Goal: Task Accomplishment & Management: Complete application form

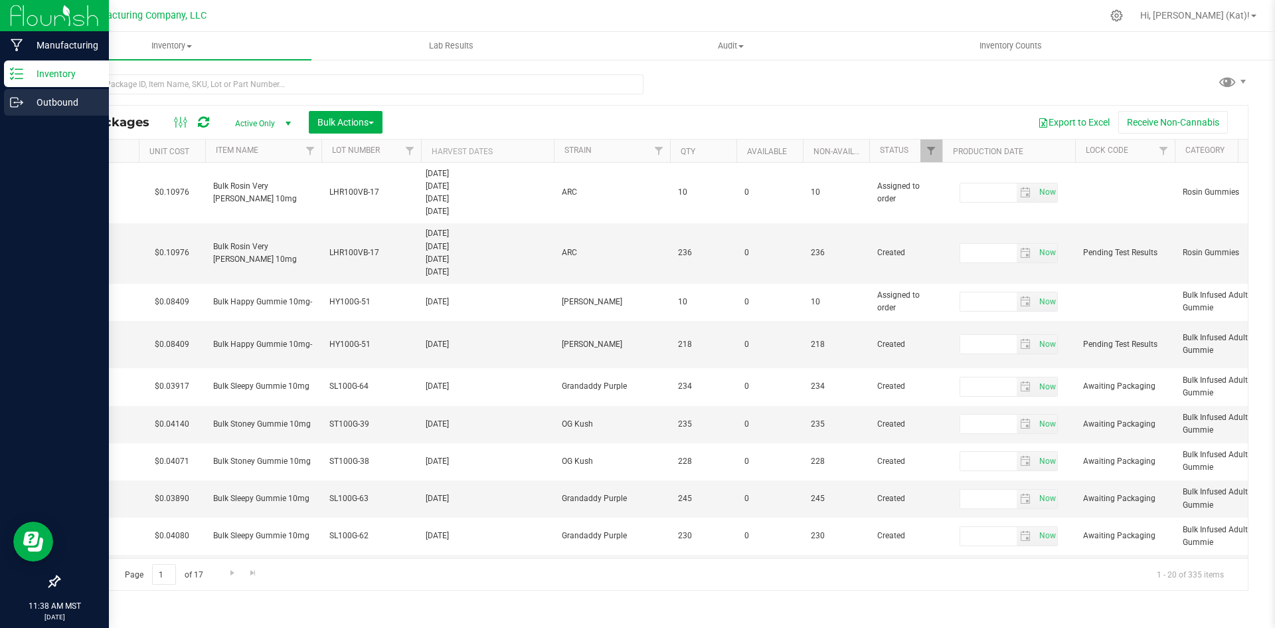
click at [48, 97] on p "Outbound" at bounding box center [63, 102] width 80 height 16
type input "[DATE]"
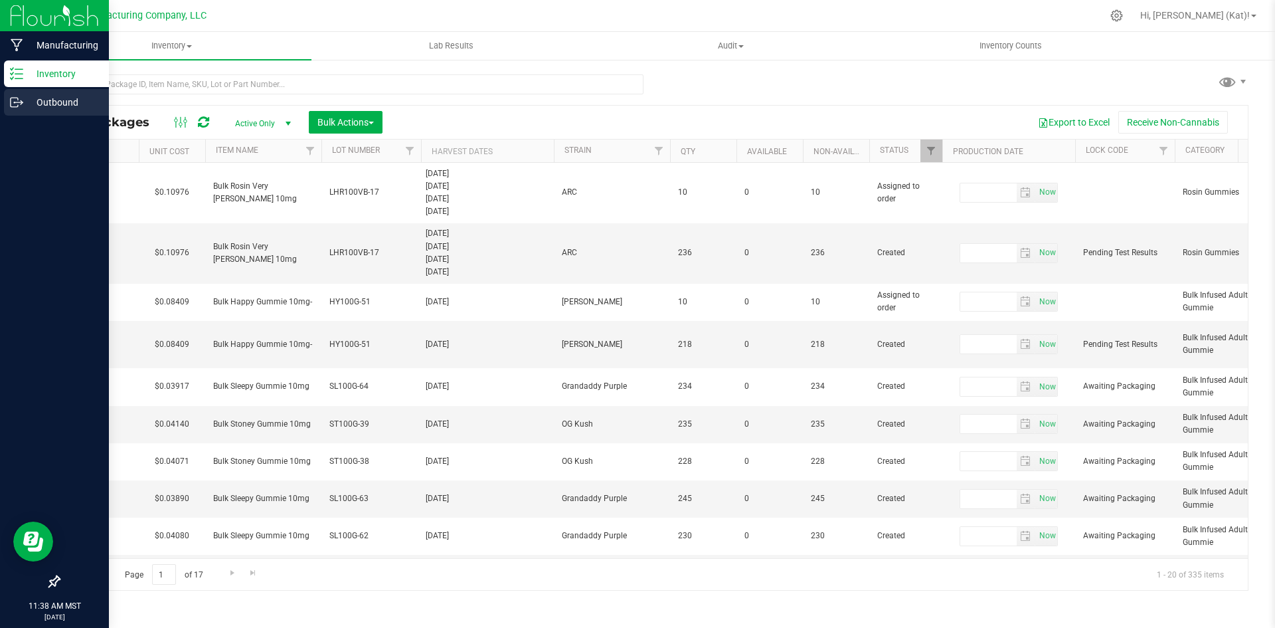
type input "[DATE]"
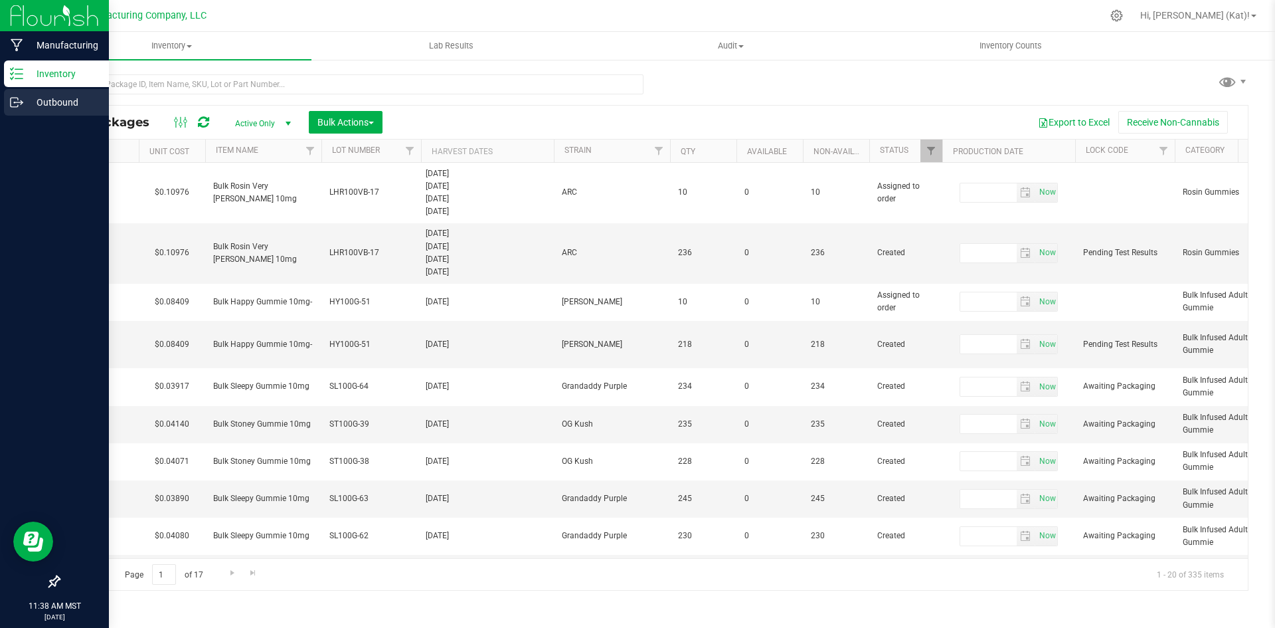
type input "[DATE]"
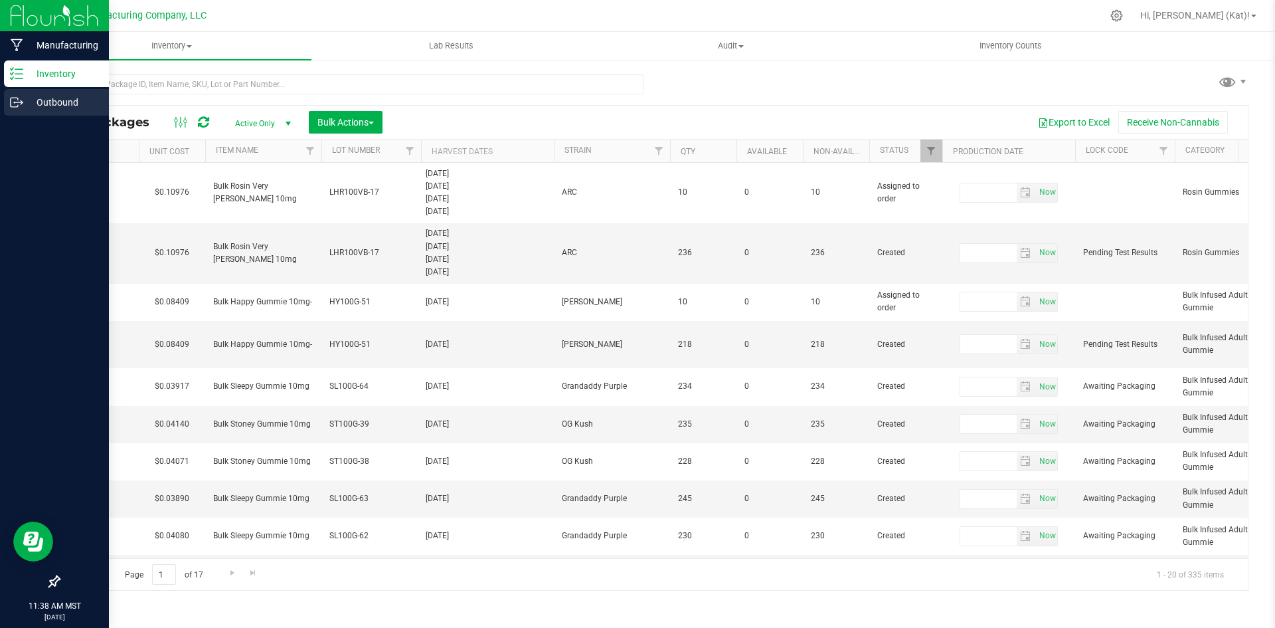
type input "[DATE]"
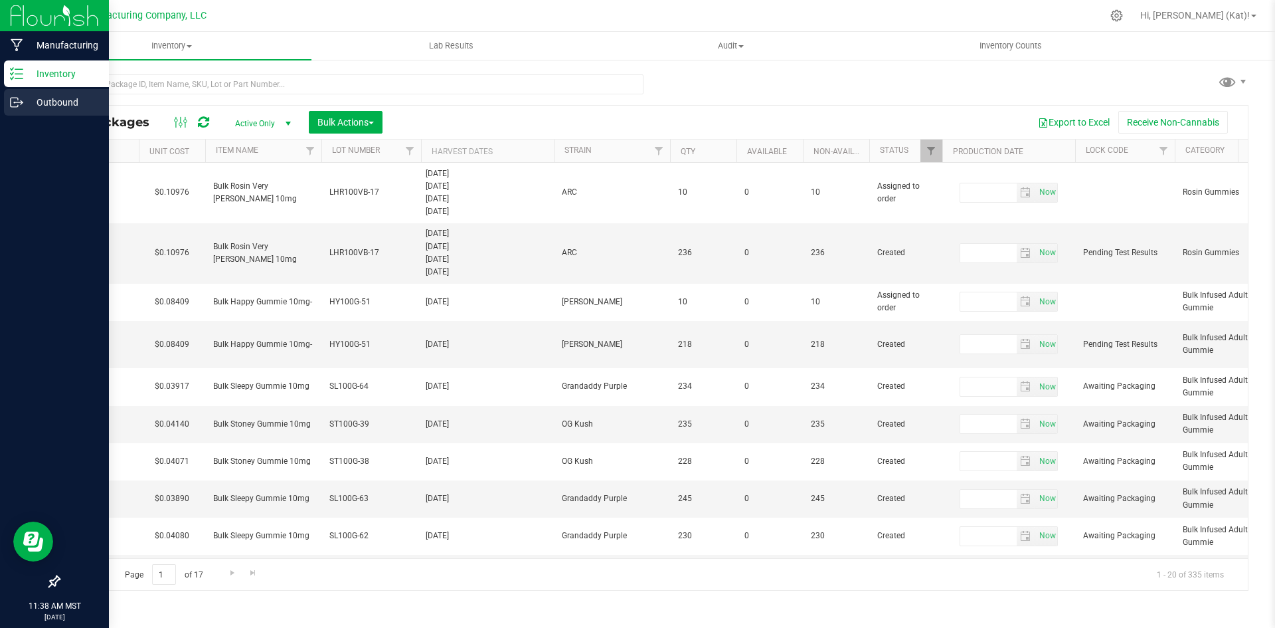
type input "[DATE]"
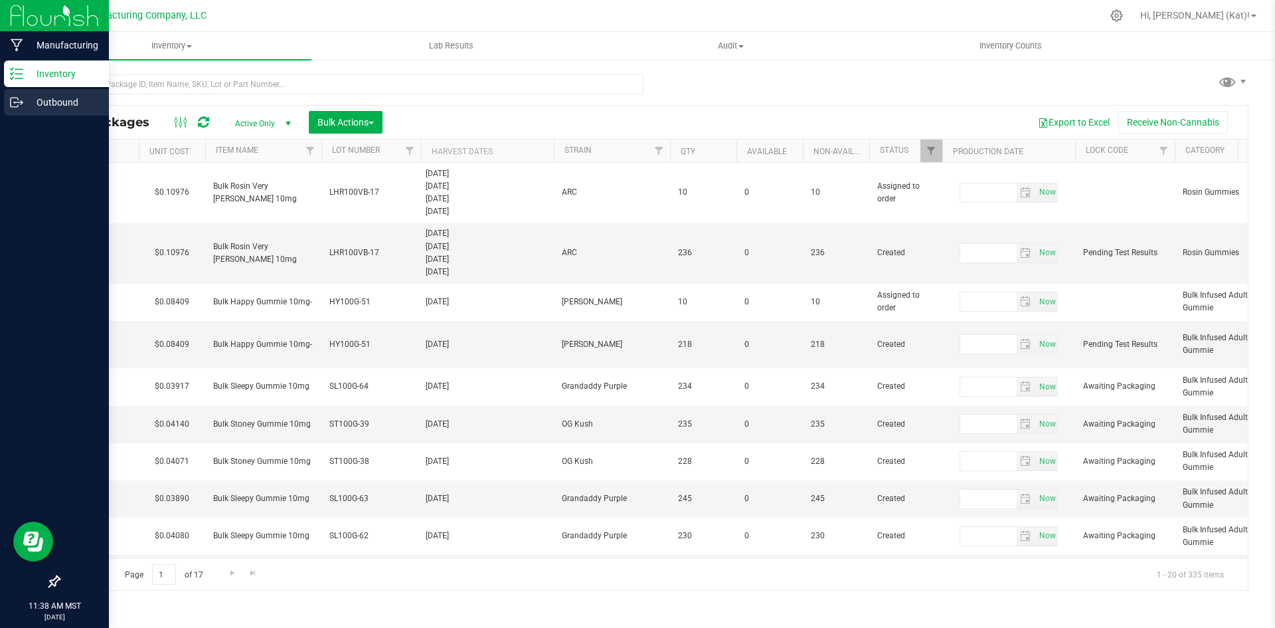
type input "[DATE]"
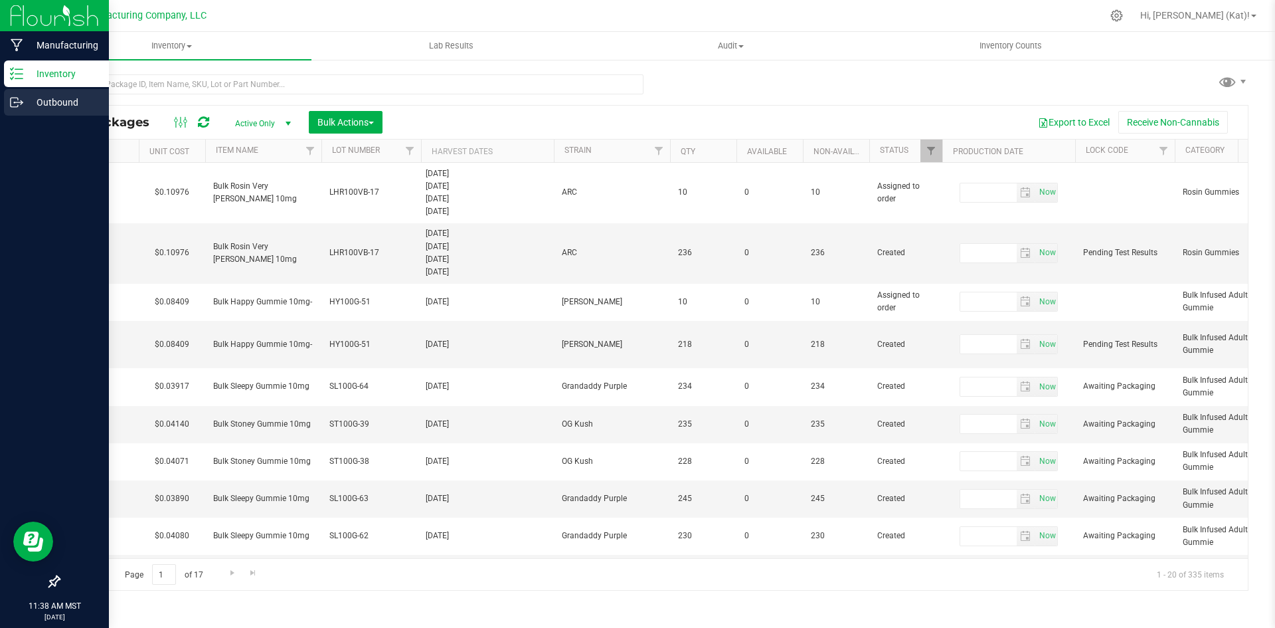
type input "[DATE]"
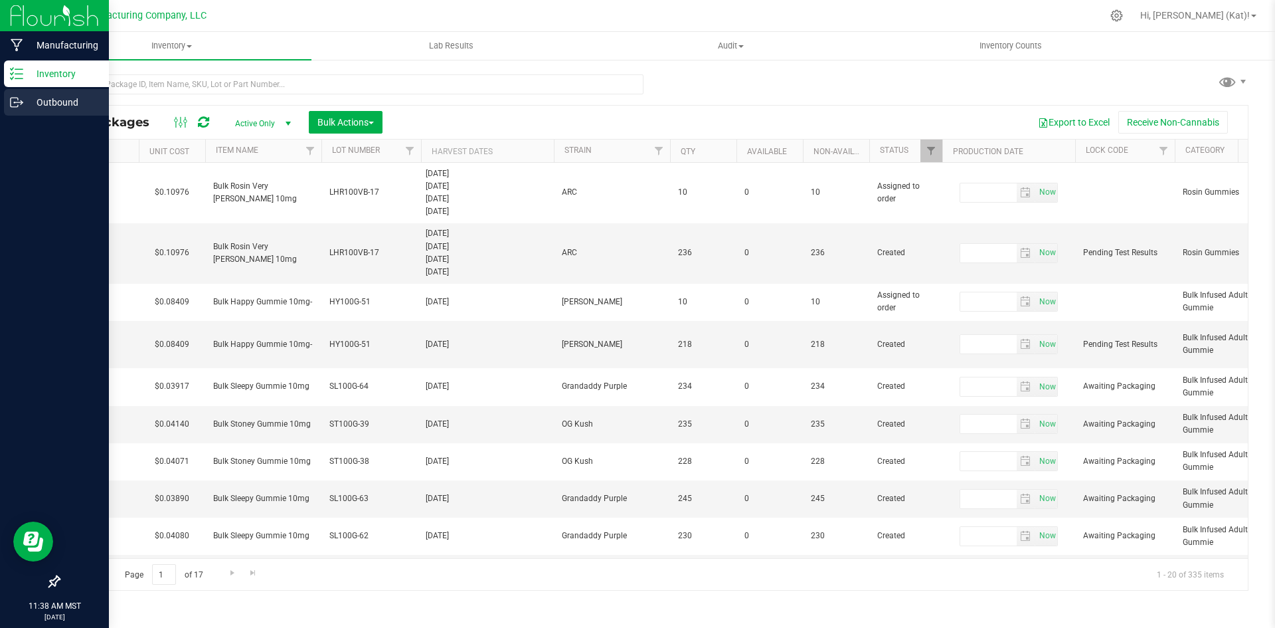
type input "[DATE]"
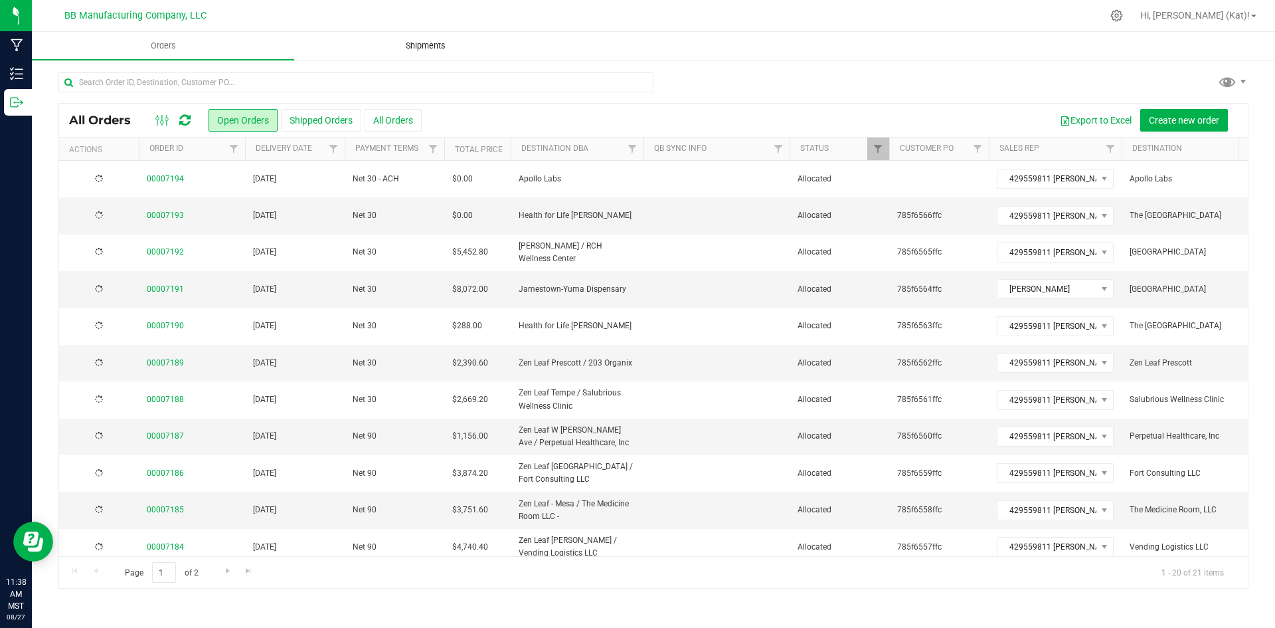
click at [419, 42] on span "Shipments" at bounding box center [426, 46] width 76 height 12
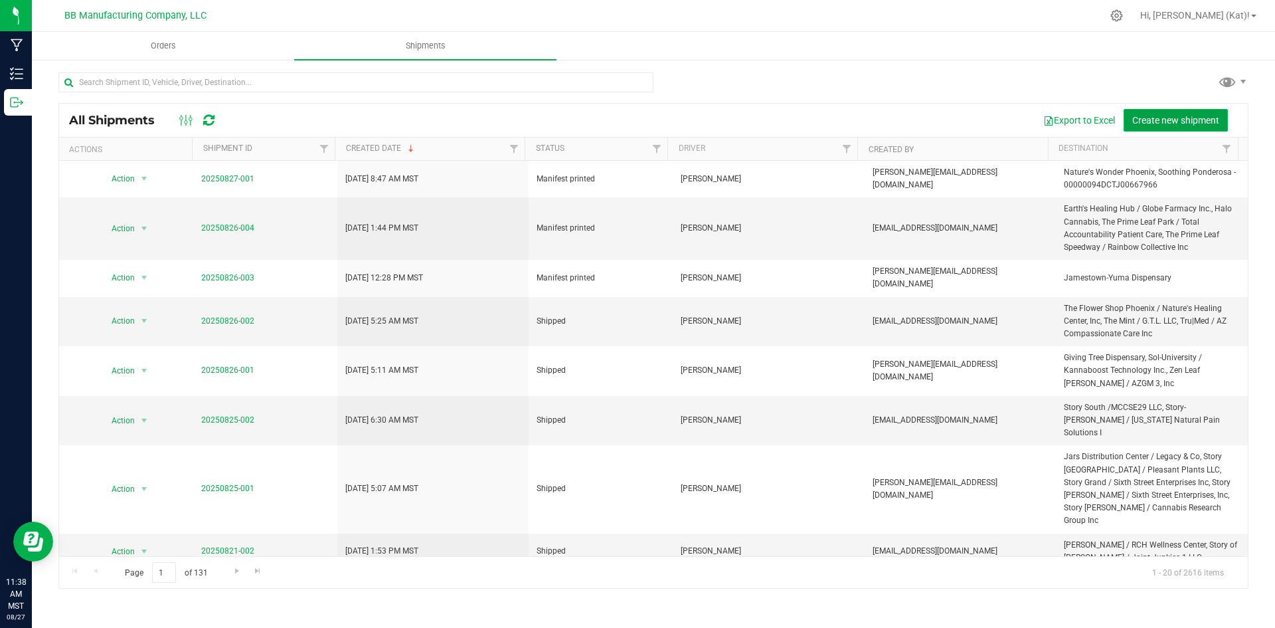
click at [1172, 112] on button "Create new shipment" at bounding box center [1176, 120] width 104 height 23
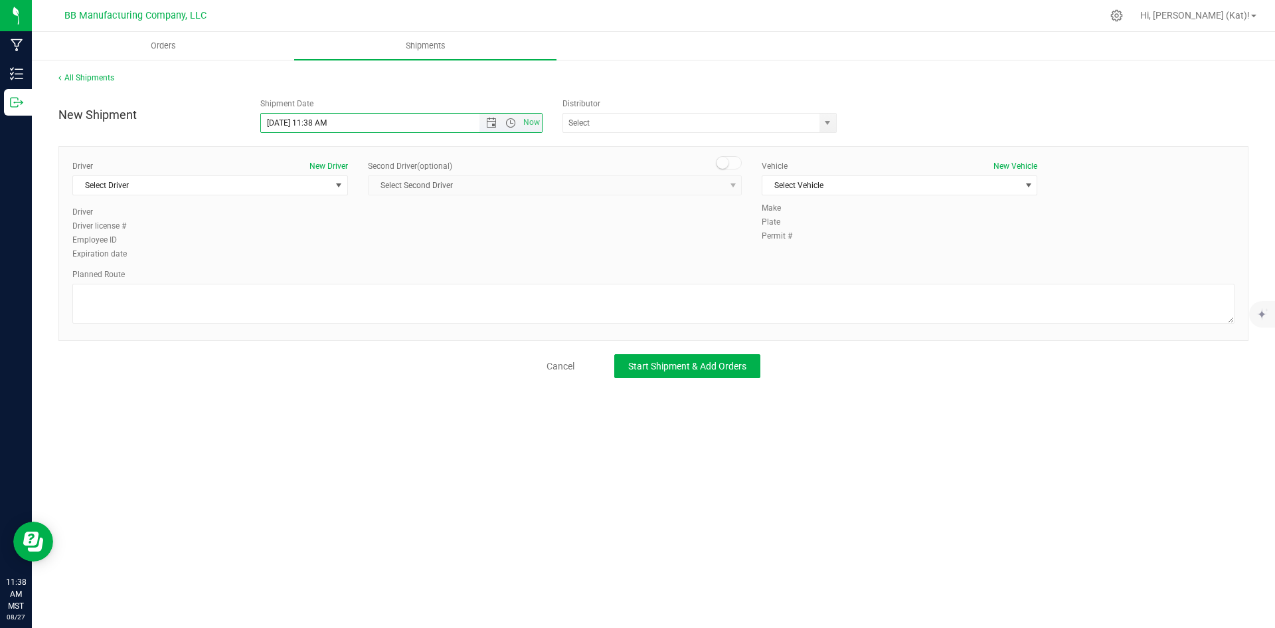
drag, startPoint x: 325, startPoint y: 122, endPoint x: 318, endPoint y: 122, distance: 7.3
click at [318, 122] on input "[DATE] 11:38 AM" at bounding box center [382, 123] width 242 height 19
type input "[DATE] 11:00 AM"
click at [613, 123] on input "text" at bounding box center [687, 123] width 248 height 19
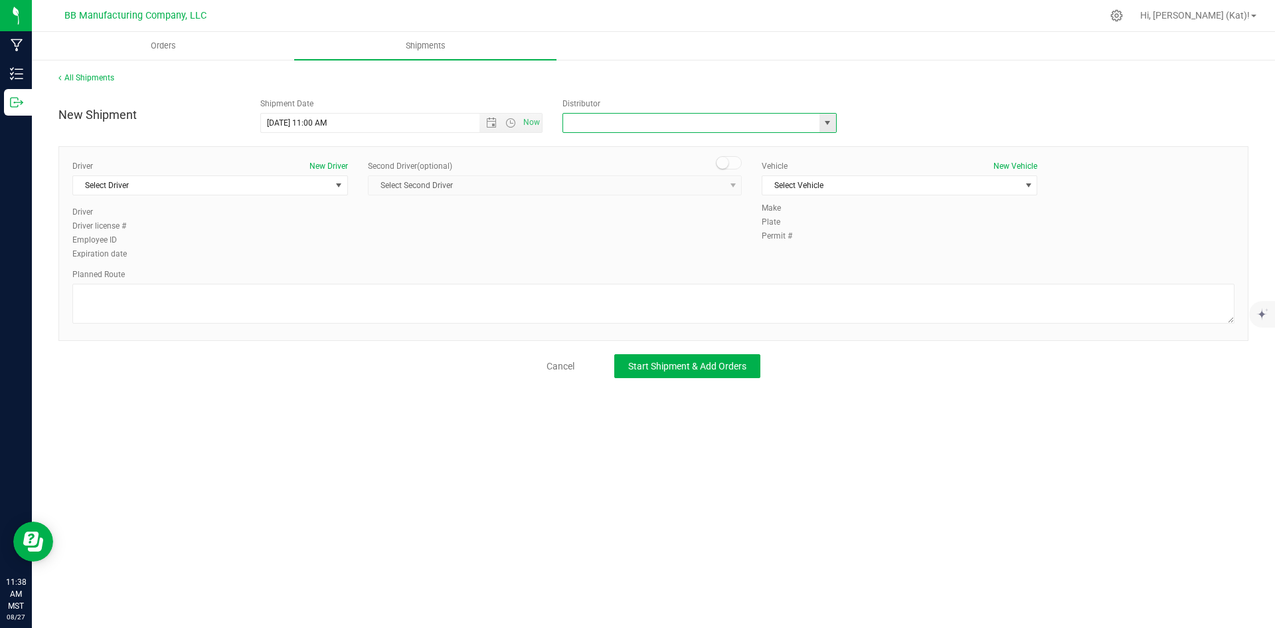
click at [828, 120] on span "select" at bounding box center [827, 123] width 11 height 11
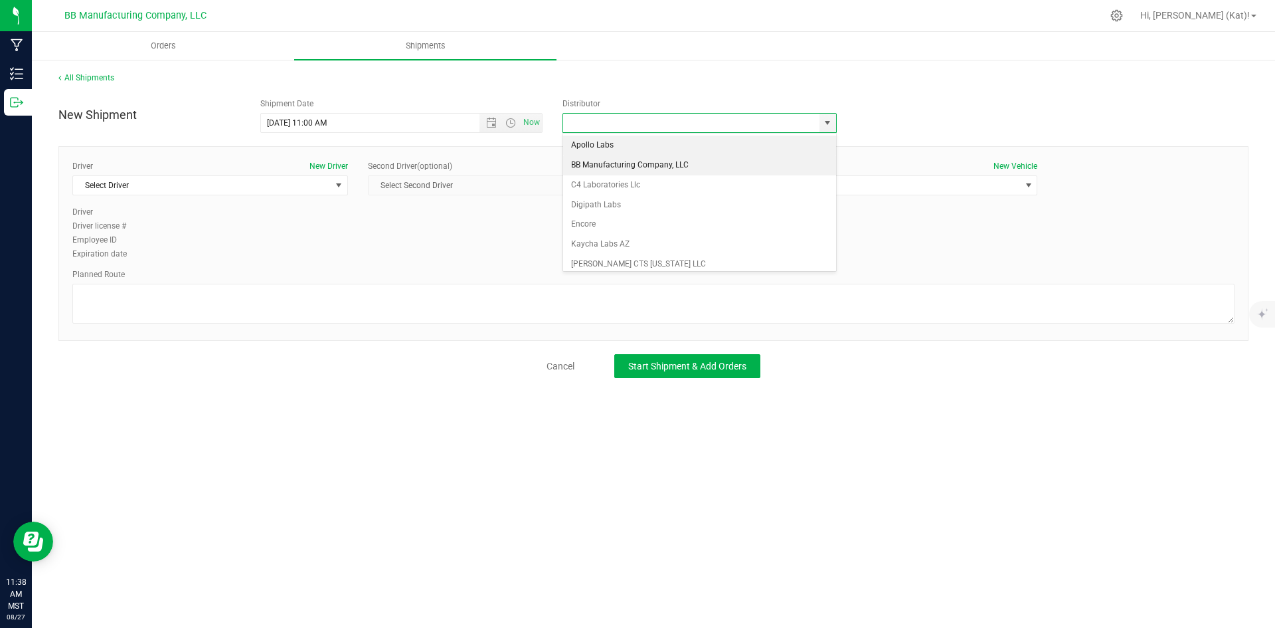
click at [604, 168] on li "BB Manufacturing Company, LLC" at bounding box center [699, 165] width 273 height 20
type input "BB Manufacturing Company, LLC"
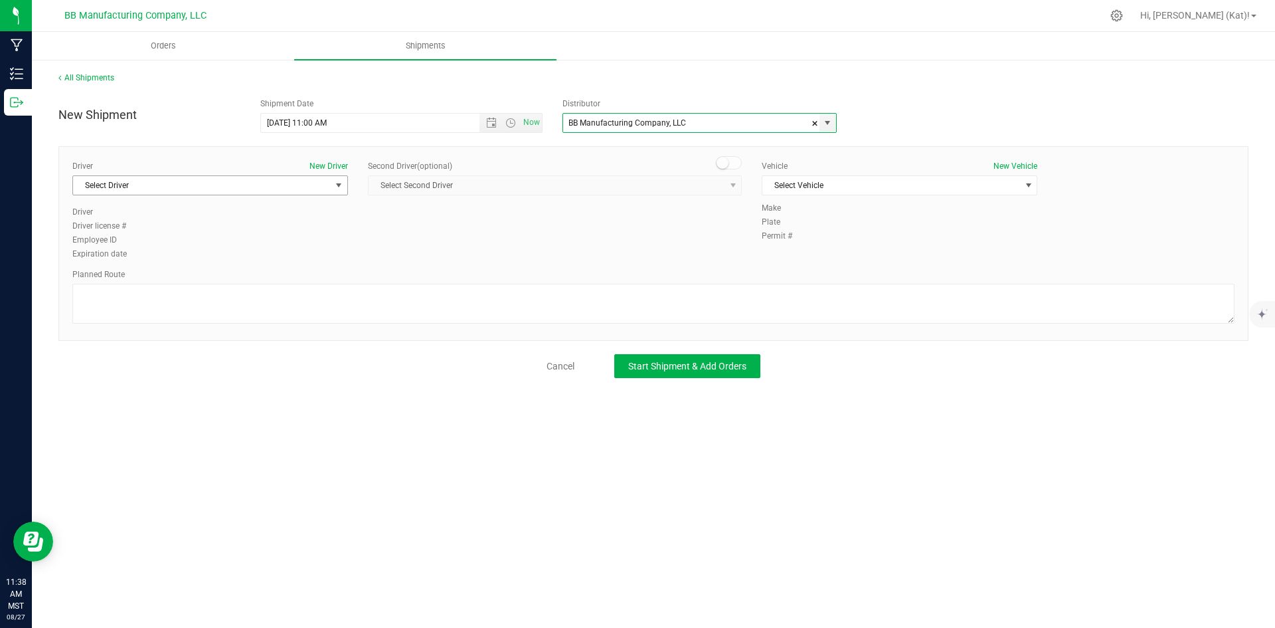
click at [334, 192] on span "select" at bounding box center [339, 185] width 17 height 19
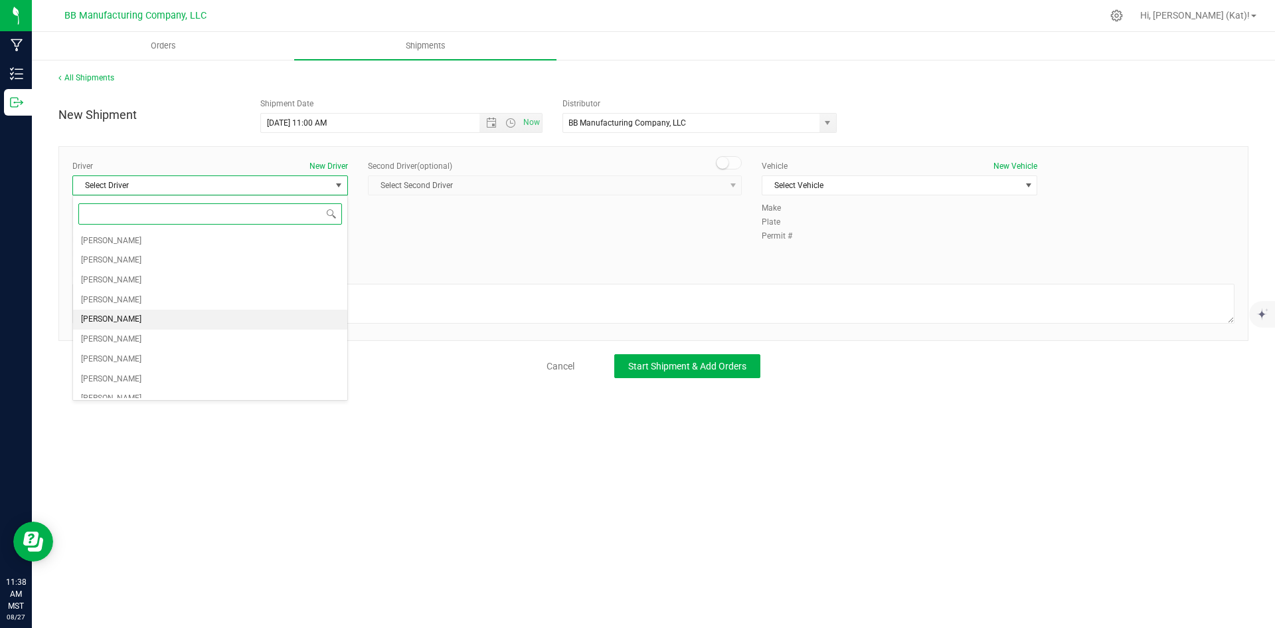
click at [127, 320] on span "[PERSON_NAME]" at bounding box center [111, 319] width 60 height 17
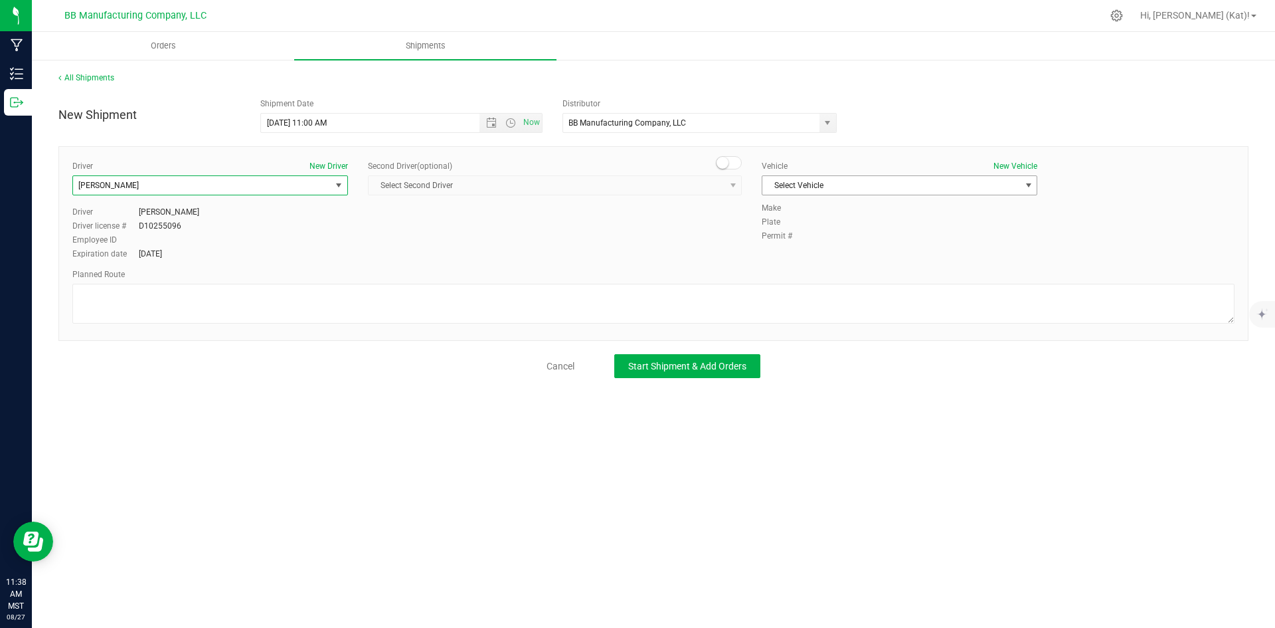
click at [869, 191] on span "Select Vehicle" at bounding box center [892, 185] width 258 height 19
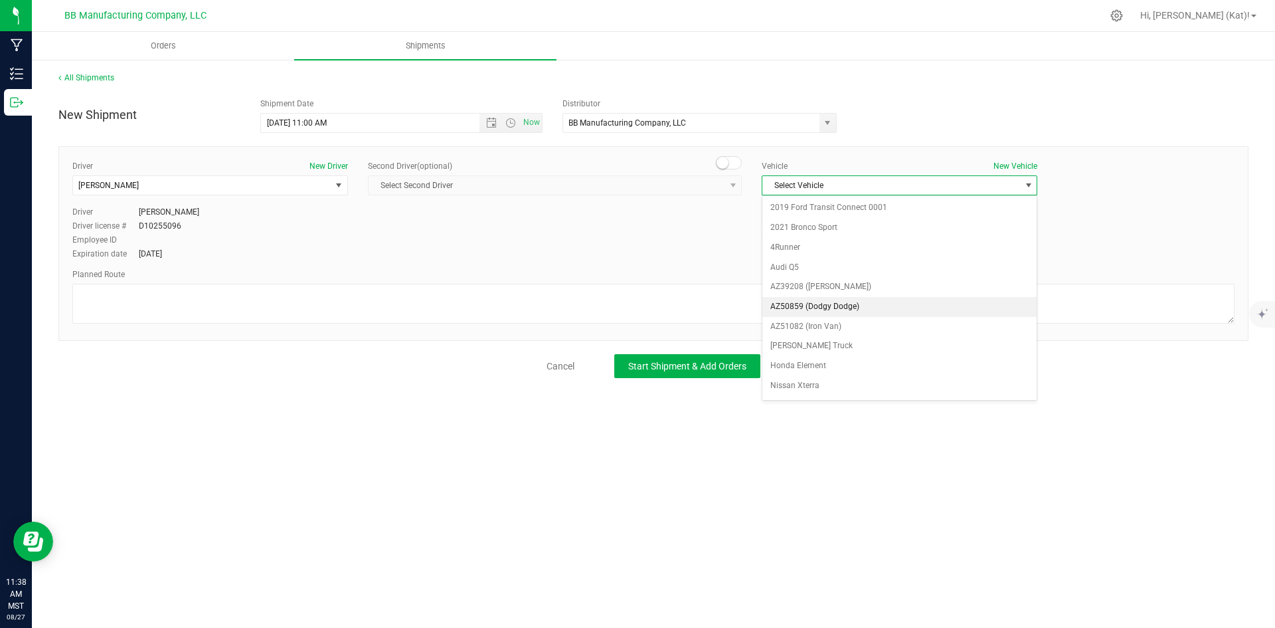
click at [839, 312] on li "AZ50859 (Dodgy Dodge)" at bounding box center [900, 307] width 274 height 20
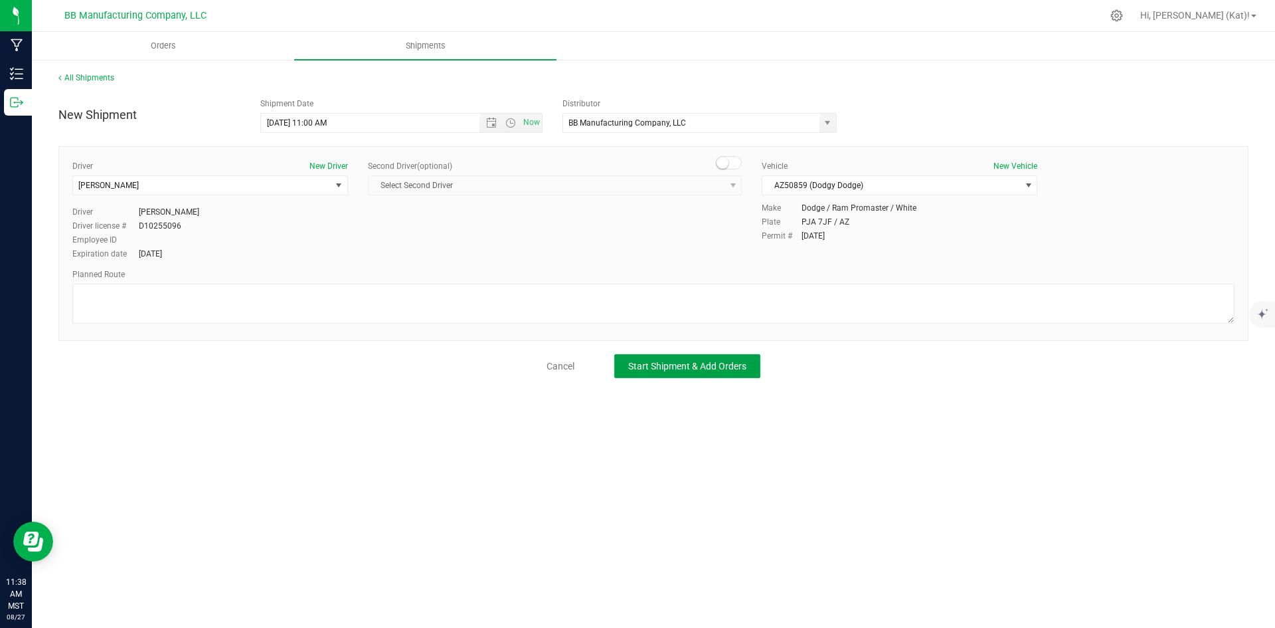
click at [715, 369] on span "Start Shipment & Add Orders" at bounding box center [687, 366] width 118 height 11
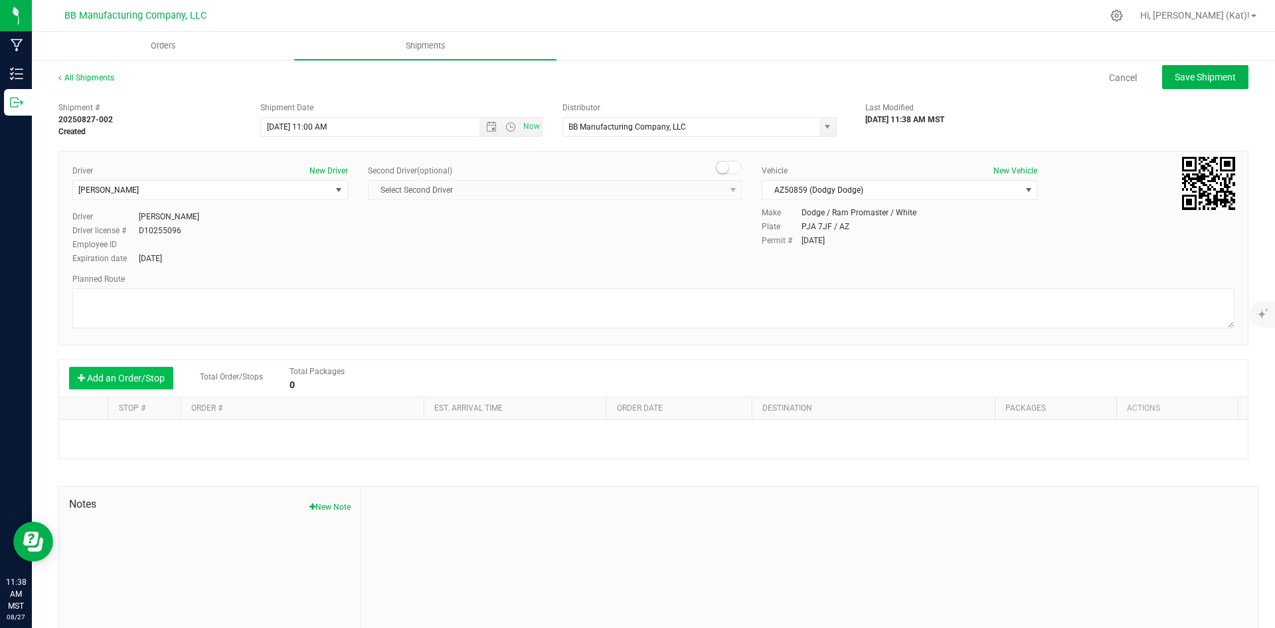
click at [130, 384] on button "Add an Order/Stop" at bounding box center [121, 378] width 104 height 23
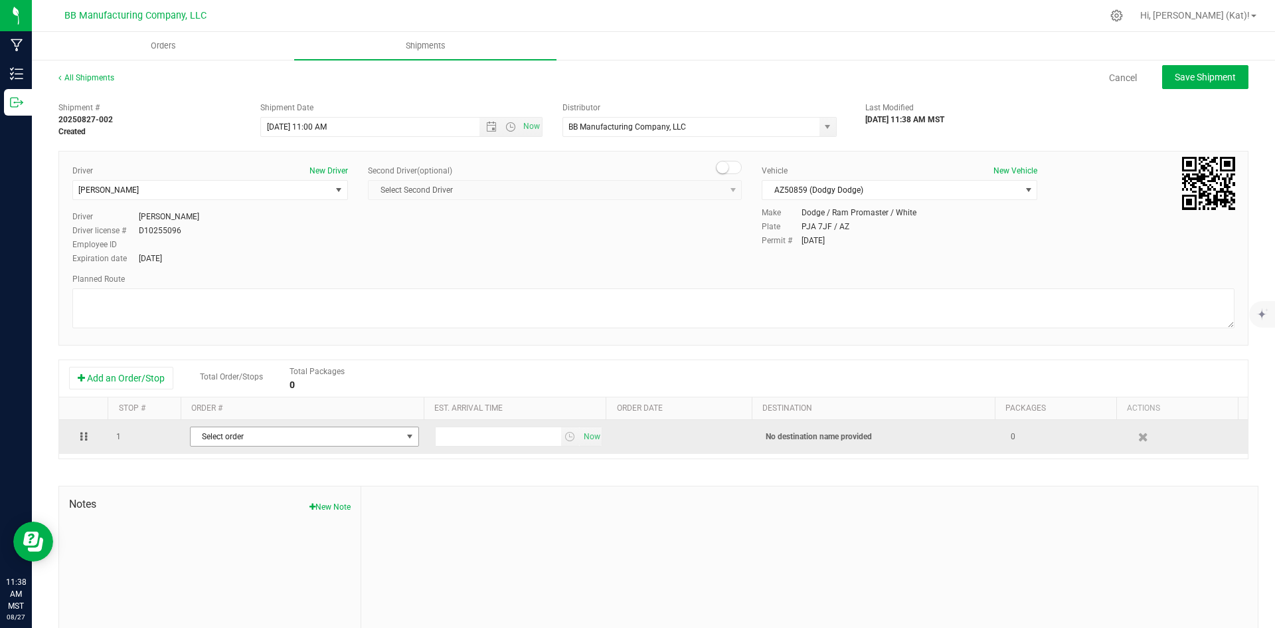
click at [261, 438] on span "Select order" at bounding box center [296, 436] width 211 height 19
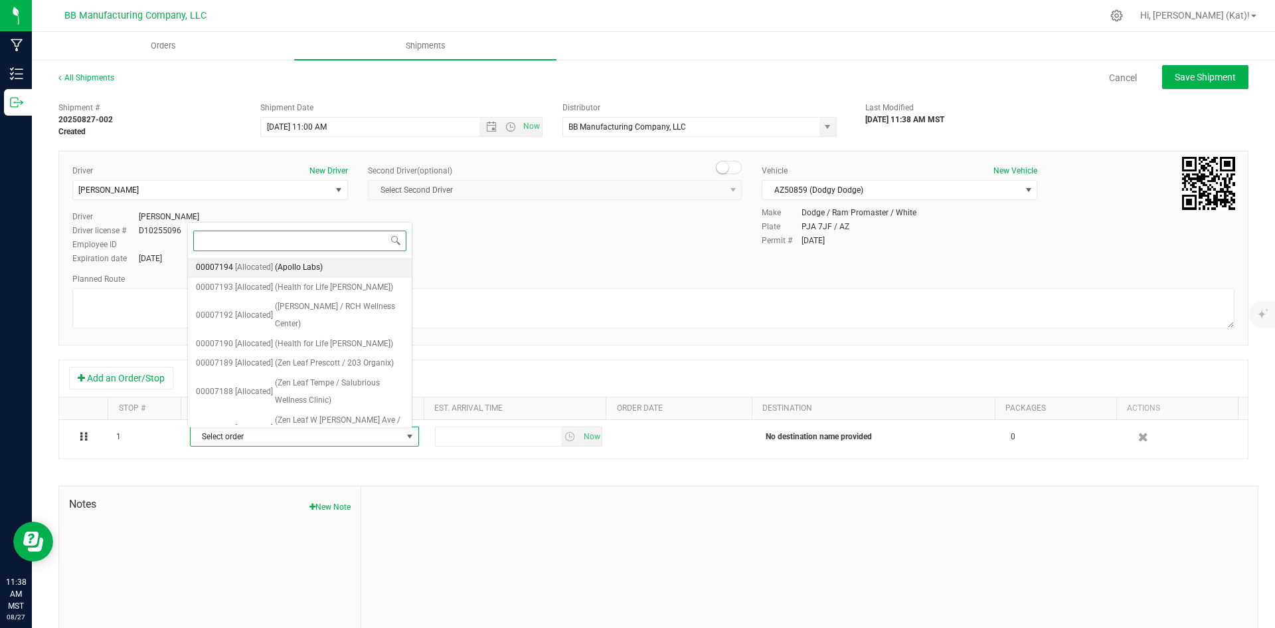
click at [320, 268] on span "(Apollo Labs)" at bounding box center [299, 267] width 48 height 17
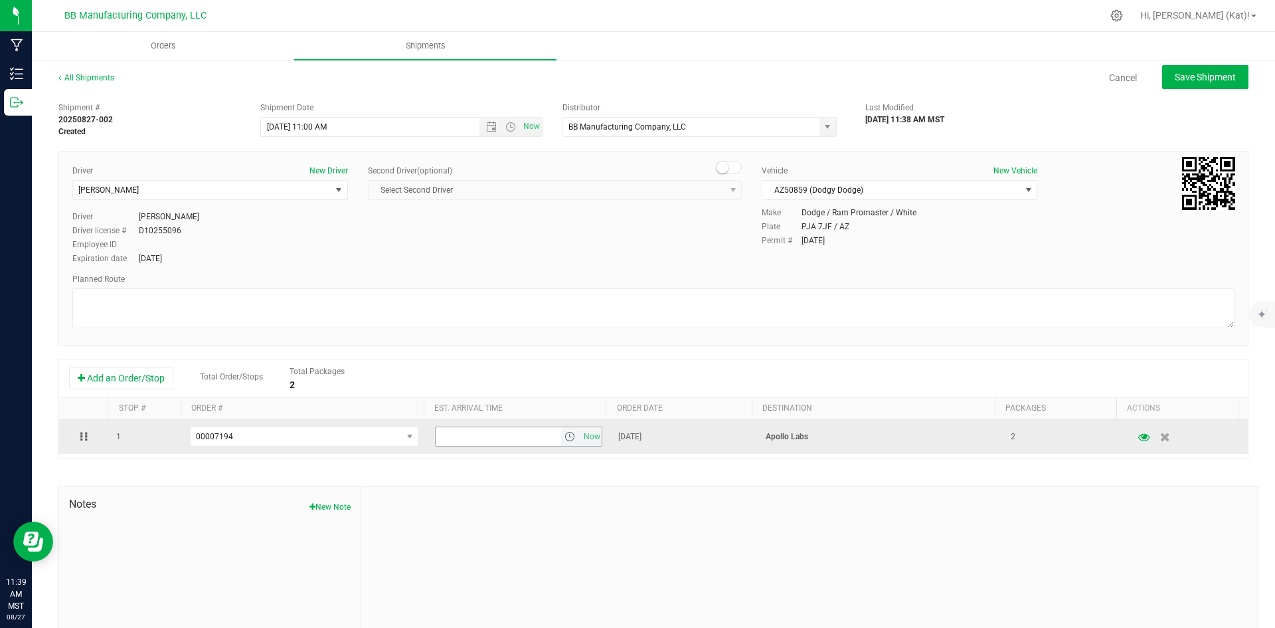
click at [524, 435] on input "text" at bounding box center [499, 436] width 126 height 19
click at [565, 436] on span "select" at bounding box center [570, 436] width 11 height 11
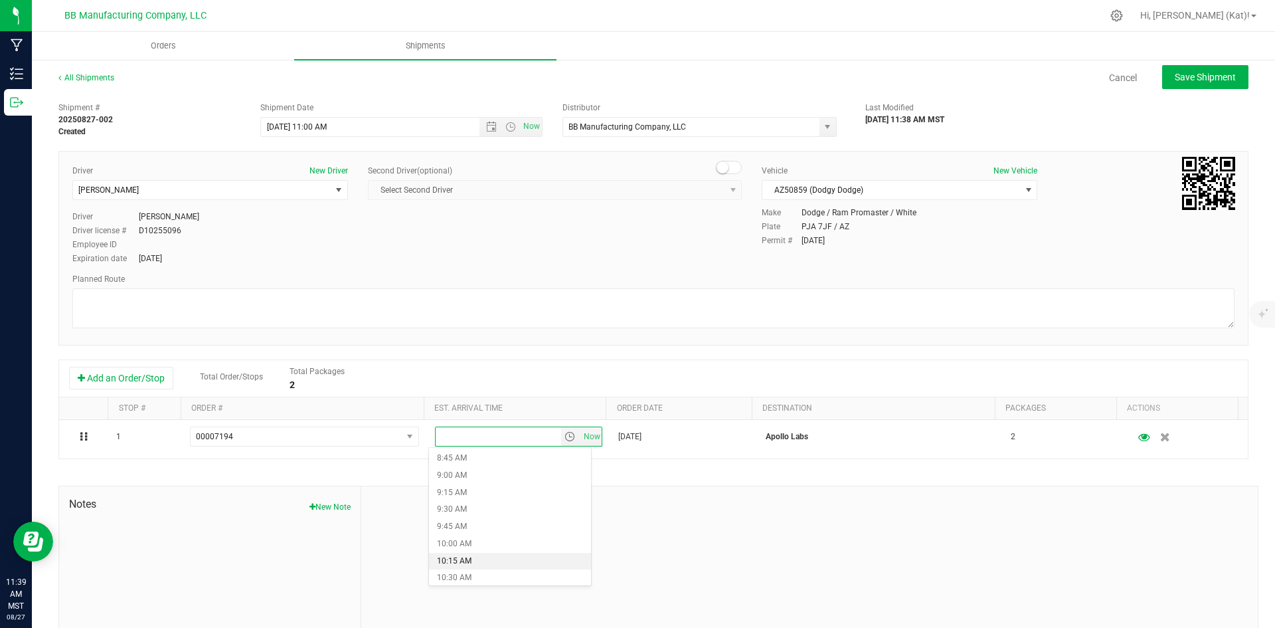
scroll to position [731, 0]
click at [466, 511] on li "11:30 AM" at bounding box center [510, 513] width 162 height 17
click at [1171, 83] on button "Save Shipment" at bounding box center [1205, 77] width 86 height 24
type input "[DATE] 6:00 PM"
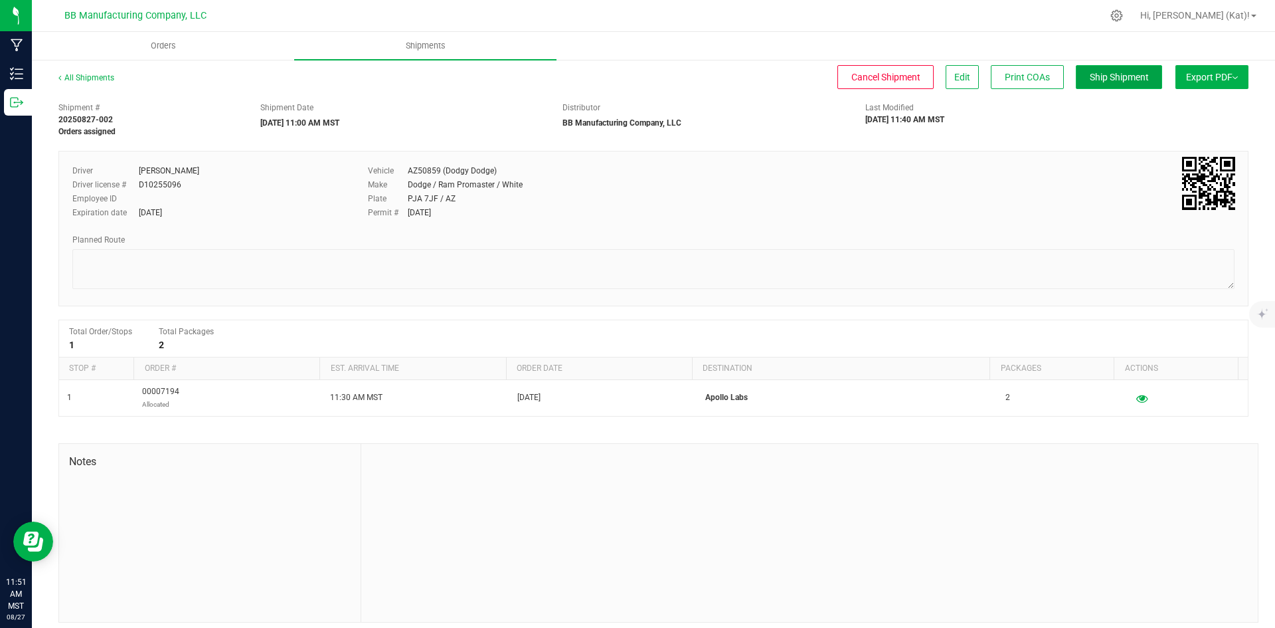
click at [1103, 73] on span "Ship Shipment" at bounding box center [1119, 77] width 59 height 11
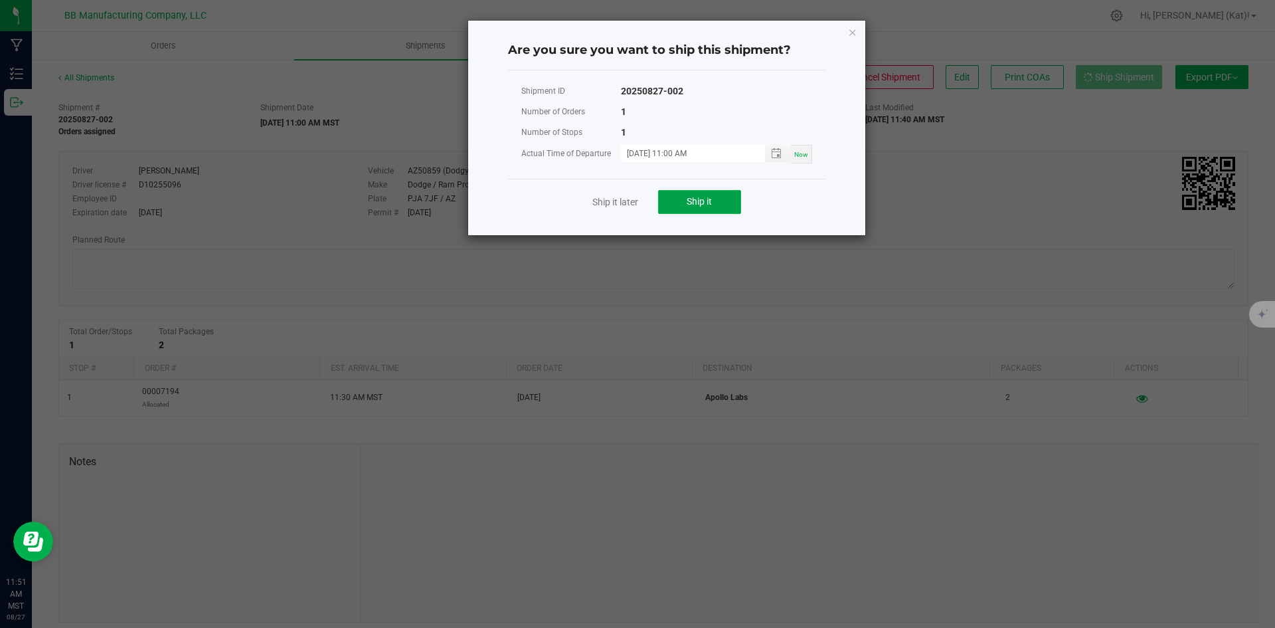
click at [678, 209] on button "Ship it" at bounding box center [699, 202] width 83 height 24
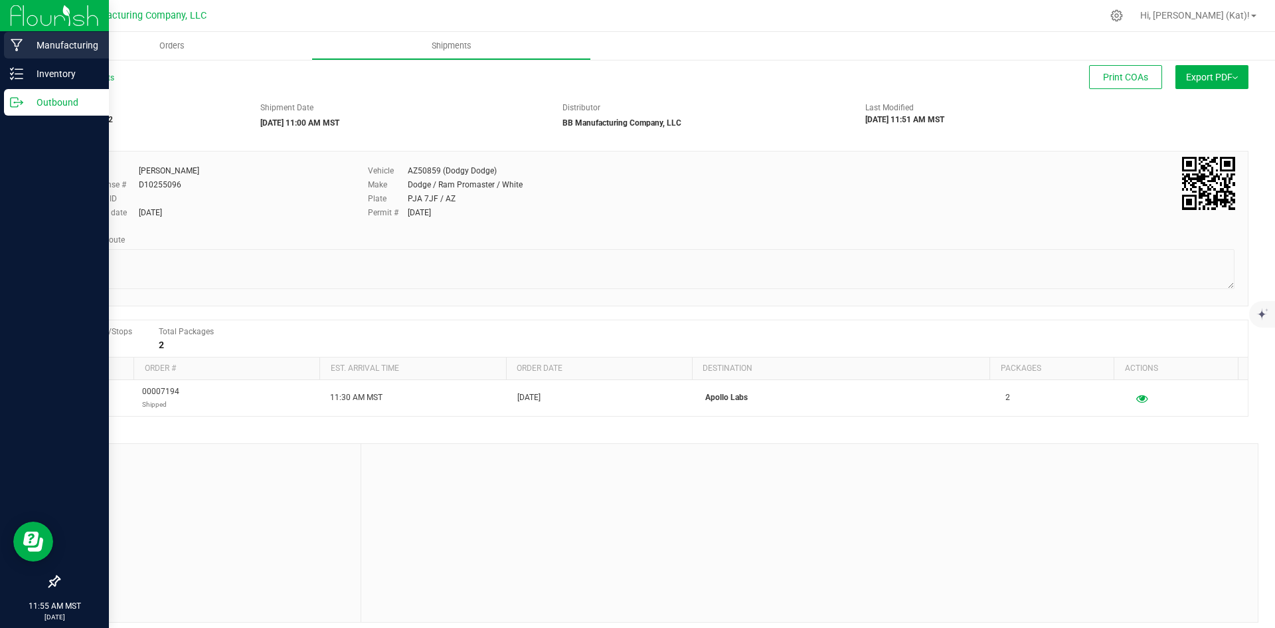
click at [46, 46] on p "Manufacturing" at bounding box center [63, 45] width 80 height 16
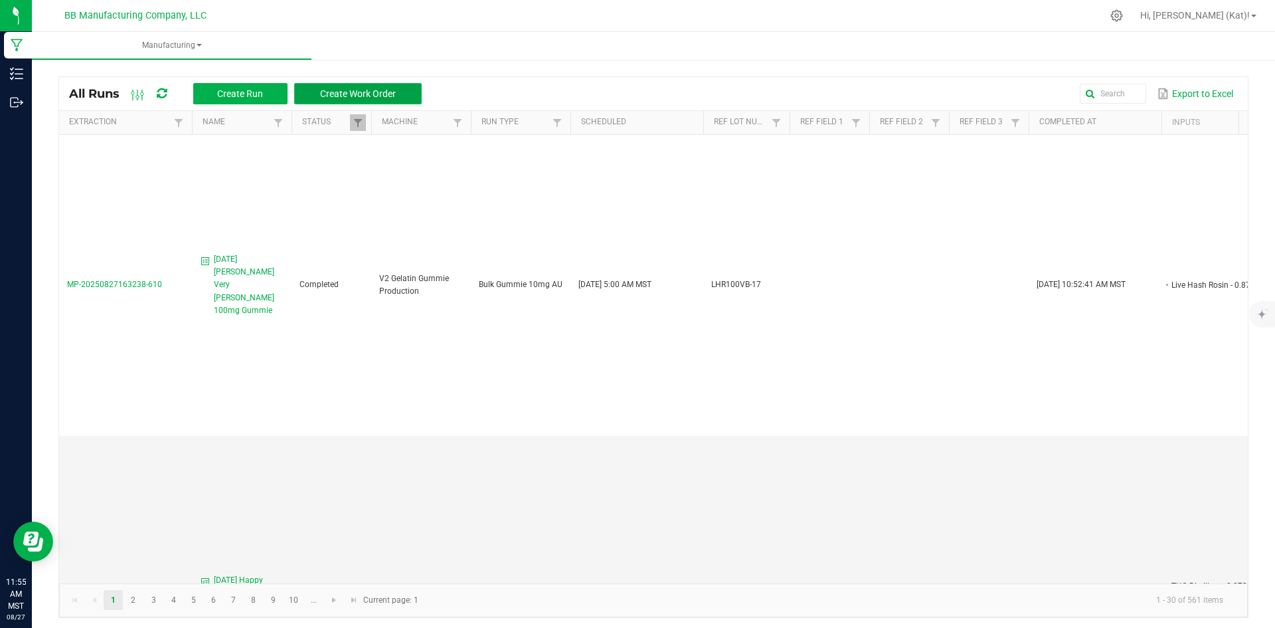
click at [370, 98] on span "Create Work Order" at bounding box center [358, 93] width 76 height 11
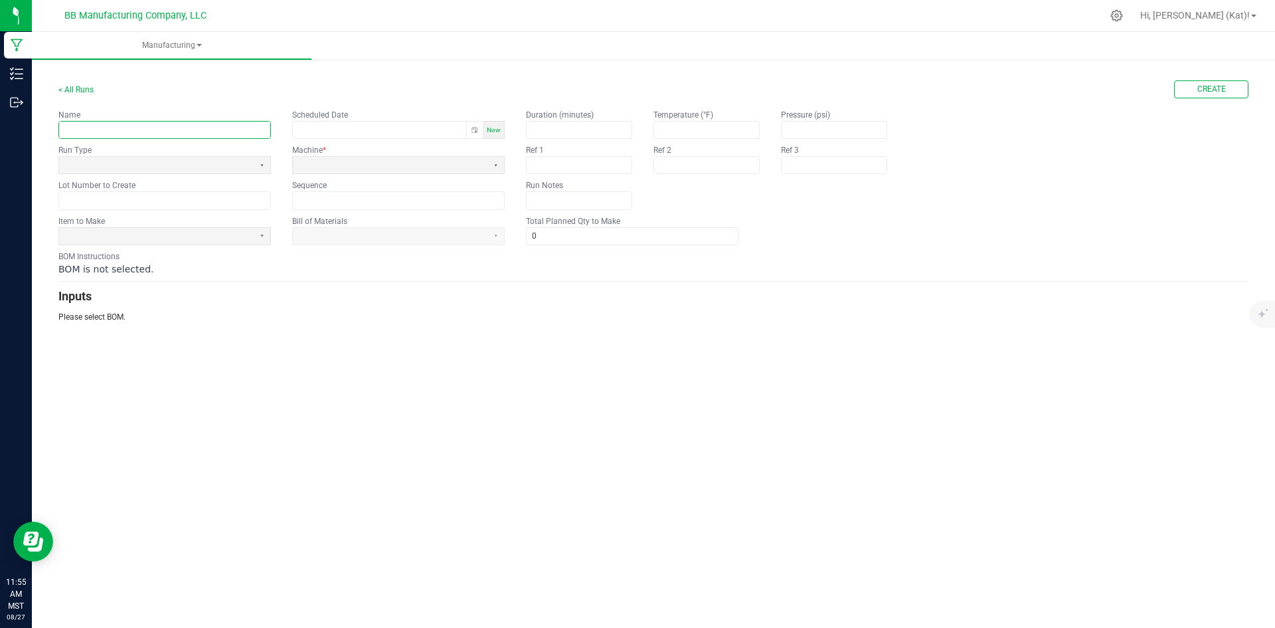
click at [125, 131] on input "text" at bounding box center [164, 130] width 211 height 17
paste input "Sleepy Blackberry Acai 100mg Gummie"
type input "[DATE] Sleepy Blackberry Acai 100mg Gummie"
click at [237, 168] on span at bounding box center [156, 164] width 184 height 11
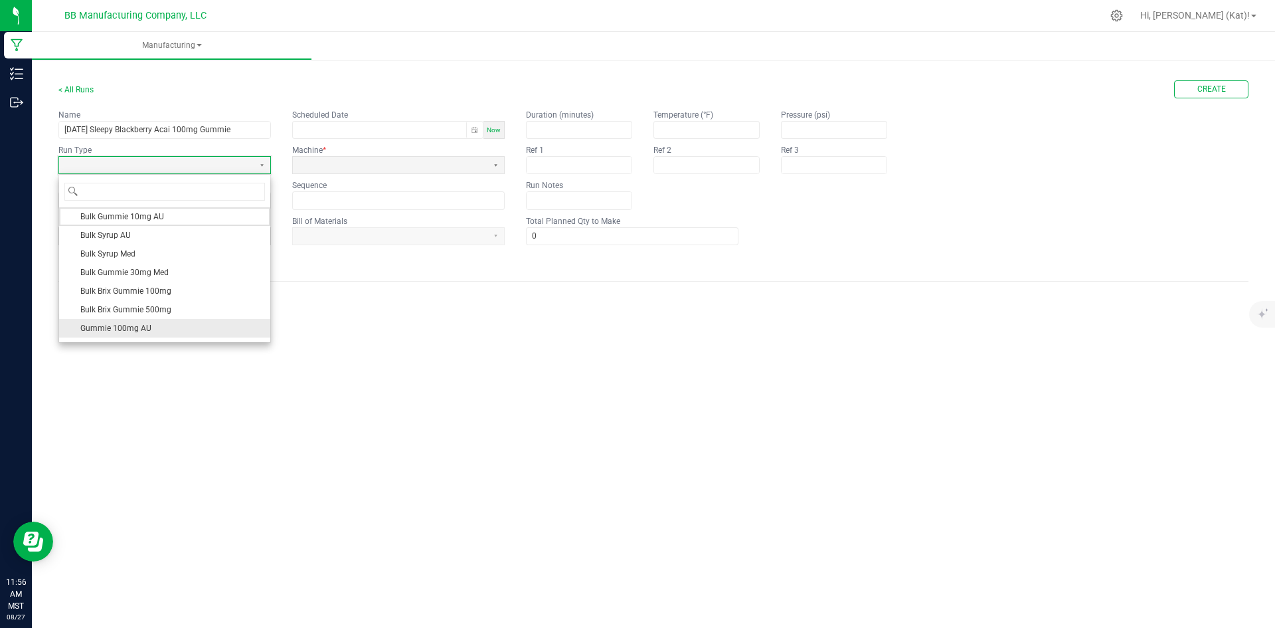
click at [189, 331] on li "Gummie 100mg AU" at bounding box center [164, 328] width 211 height 19
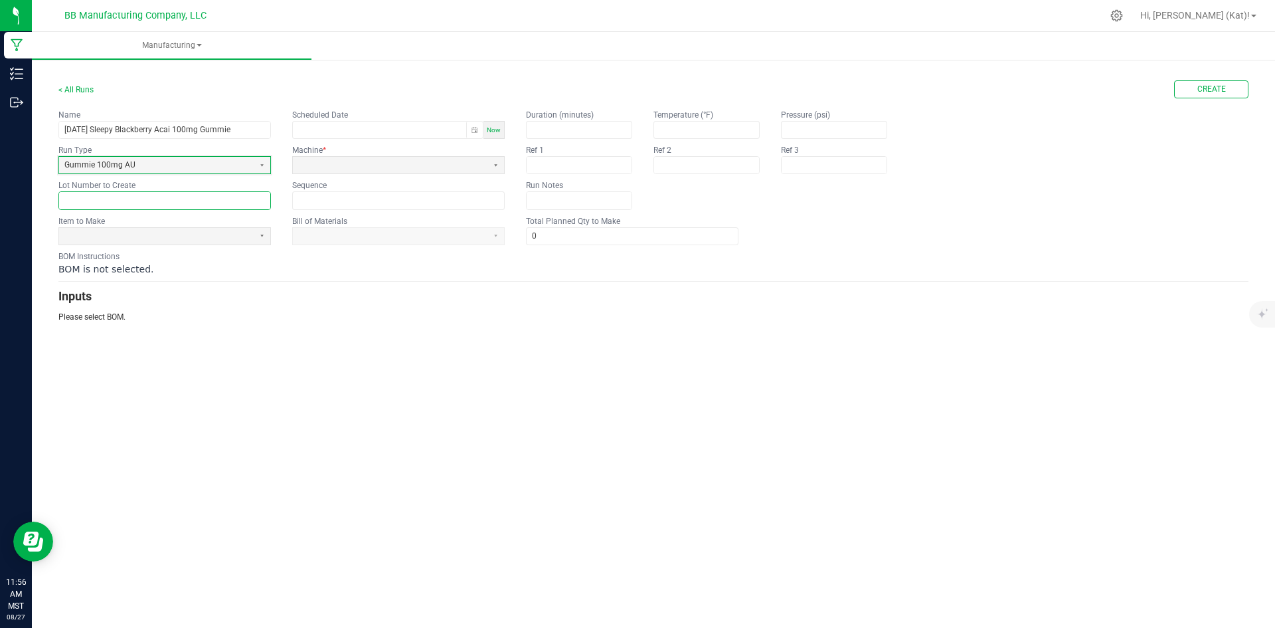
click at [114, 207] on input "text" at bounding box center [164, 200] width 211 height 17
paste input "SL100G-64"
type input "SL100G-64"
click at [143, 235] on span at bounding box center [156, 235] width 184 height 11
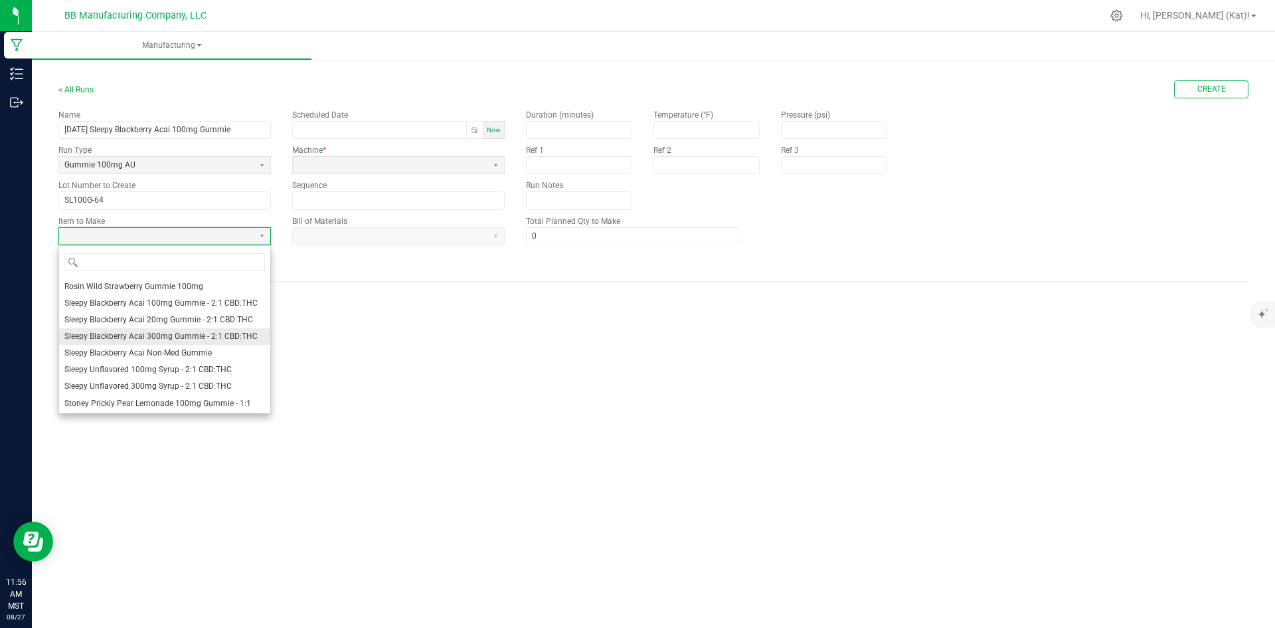
scroll to position [930, 0]
click at [199, 332] on span "Sleepy Blackberry Acai 100mg Gummie - 2:1 CBD:THC" at bounding box center [160, 326] width 193 height 11
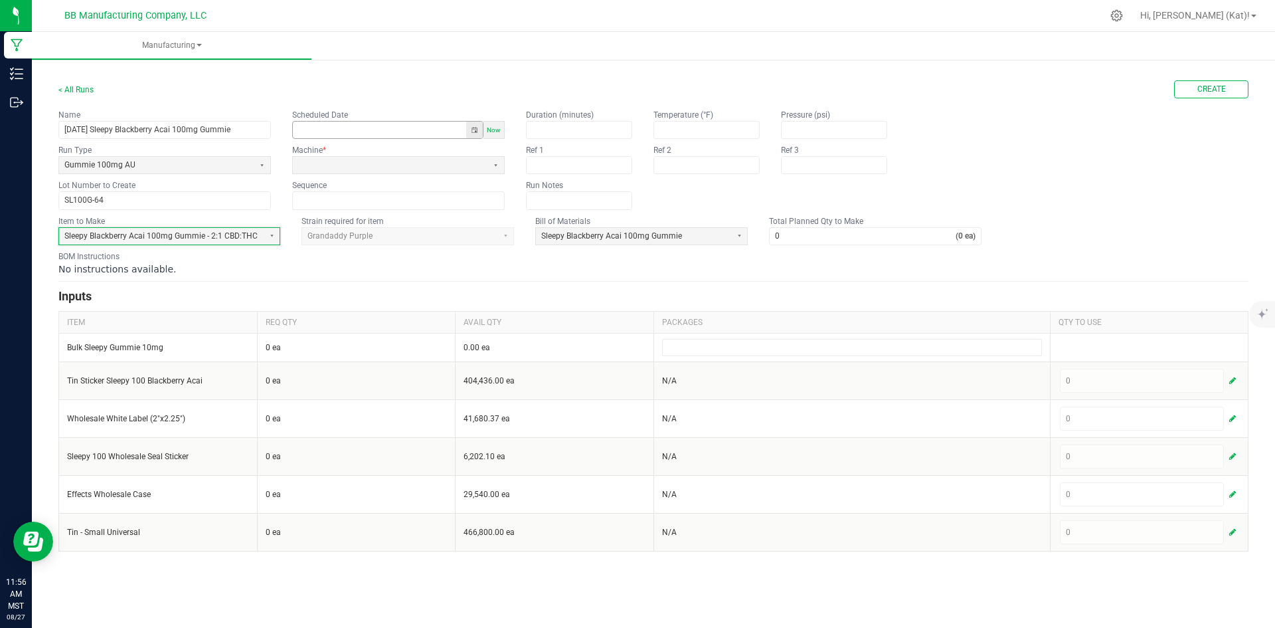
click at [476, 127] on button "Toggle popup" at bounding box center [474, 130] width 17 height 17
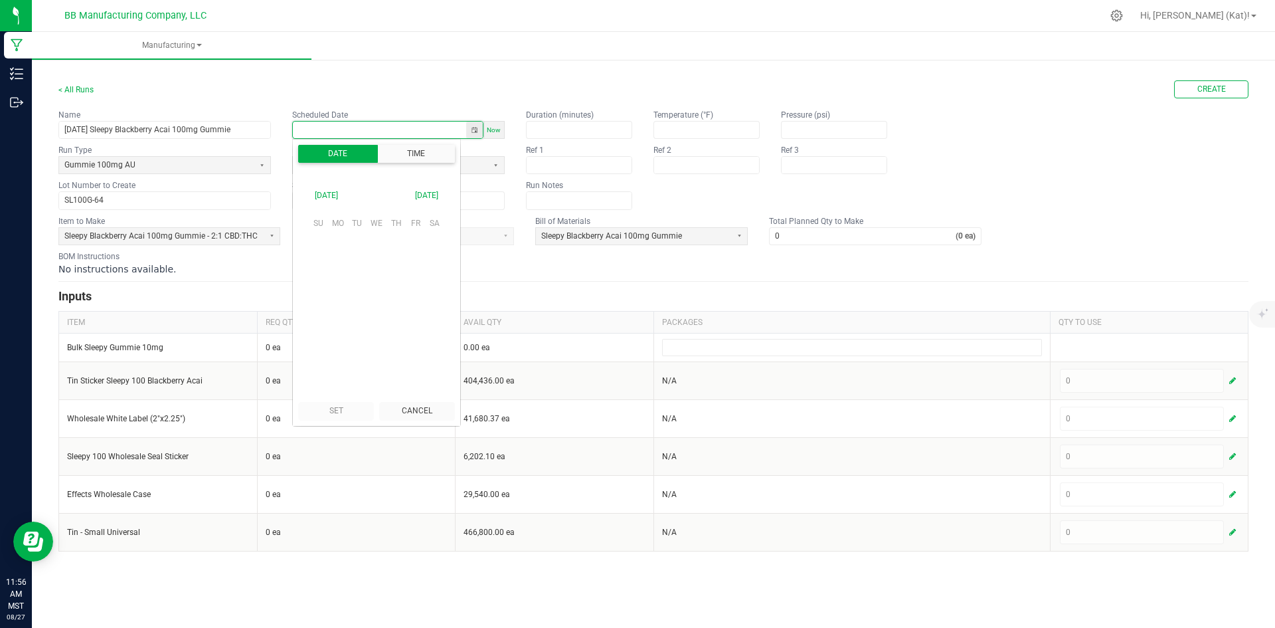
scroll to position [209274, 0]
click at [362, 328] on span "26" at bounding box center [356, 328] width 19 height 21
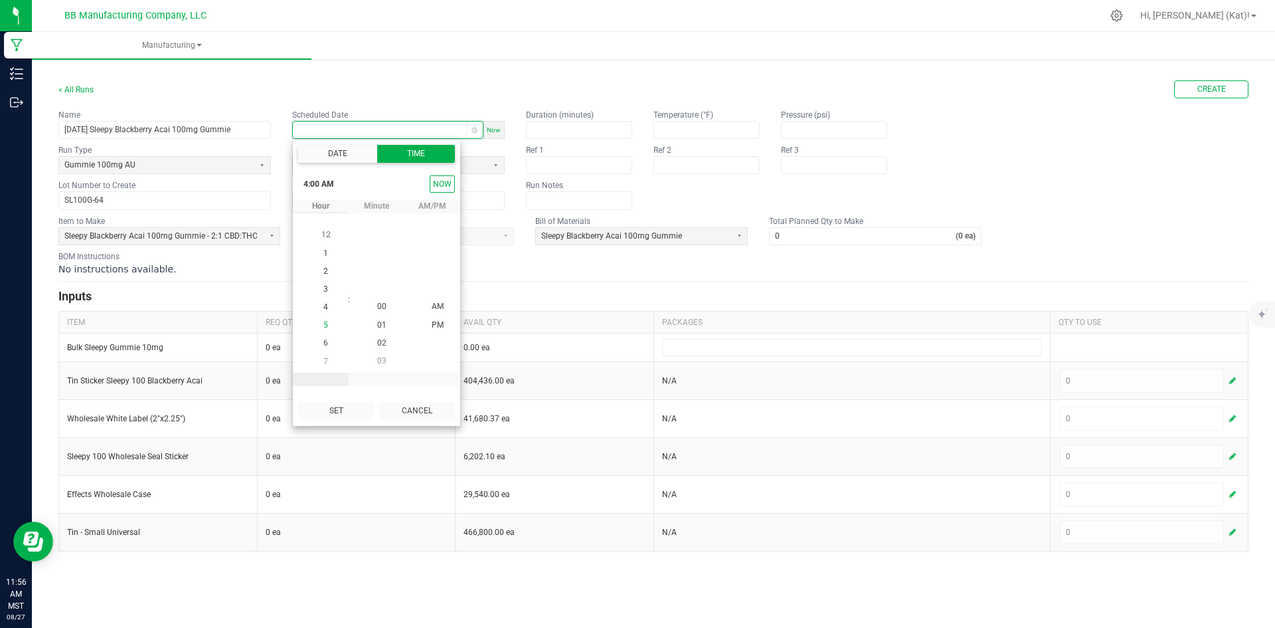
click at [323, 319] on li "5" at bounding box center [326, 325] width 32 height 18
click at [337, 412] on button "Set" at bounding box center [336, 411] width 76 height 18
type input "[DATE] 5:00 AM"
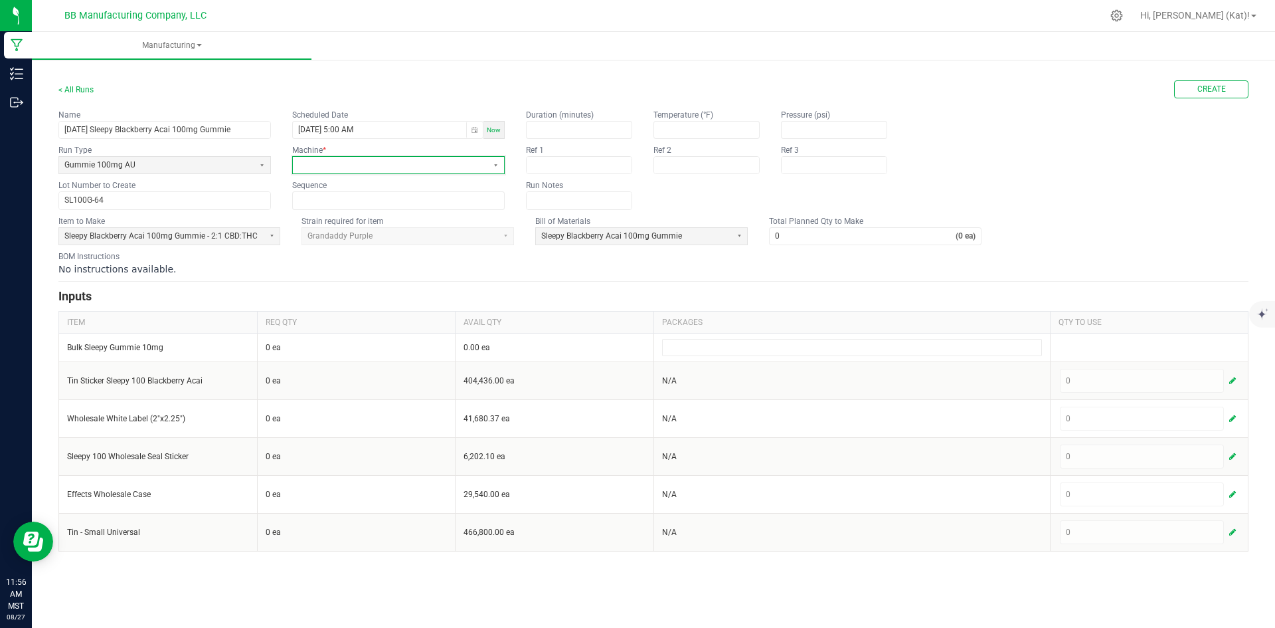
click at [368, 169] on span at bounding box center [390, 164] width 184 height 11
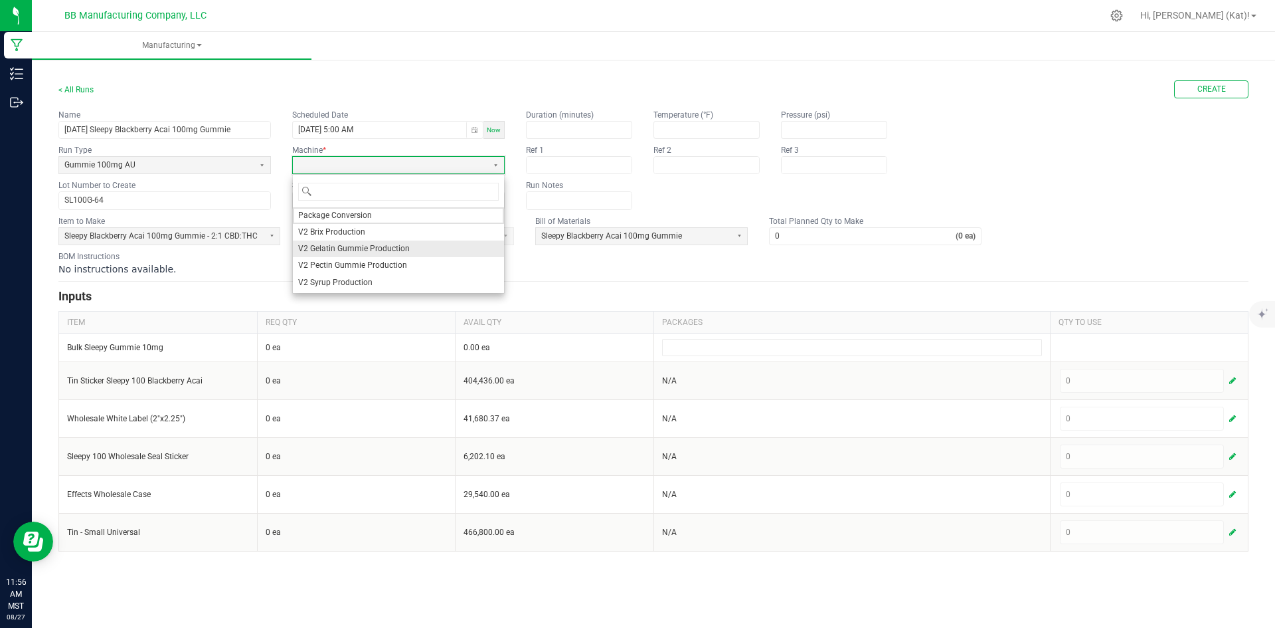
click at [367, 254] on span "V2 Gelatin Gummie Production" at bounding box center [354, 248] width 112 height 11
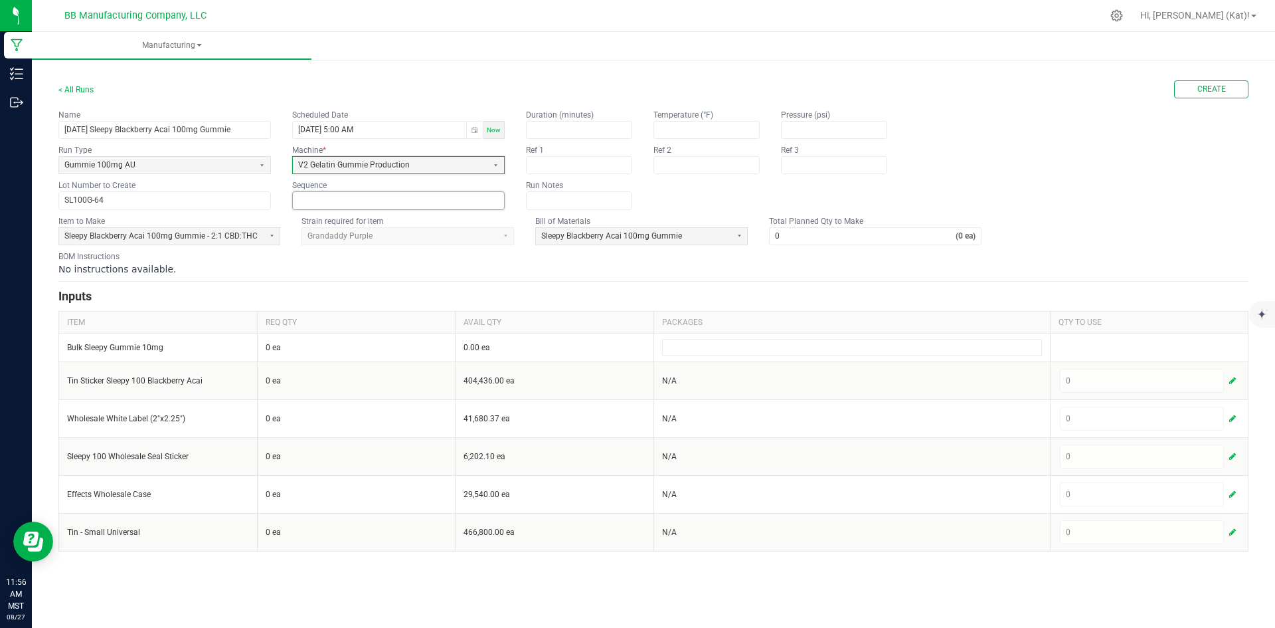
click at [358, 202] on input at bounding box center [398, 200] width 211 height 17
type input "0"
click at [826, 232] on input "0" at bounding box center [863, 236] width 186 height 17
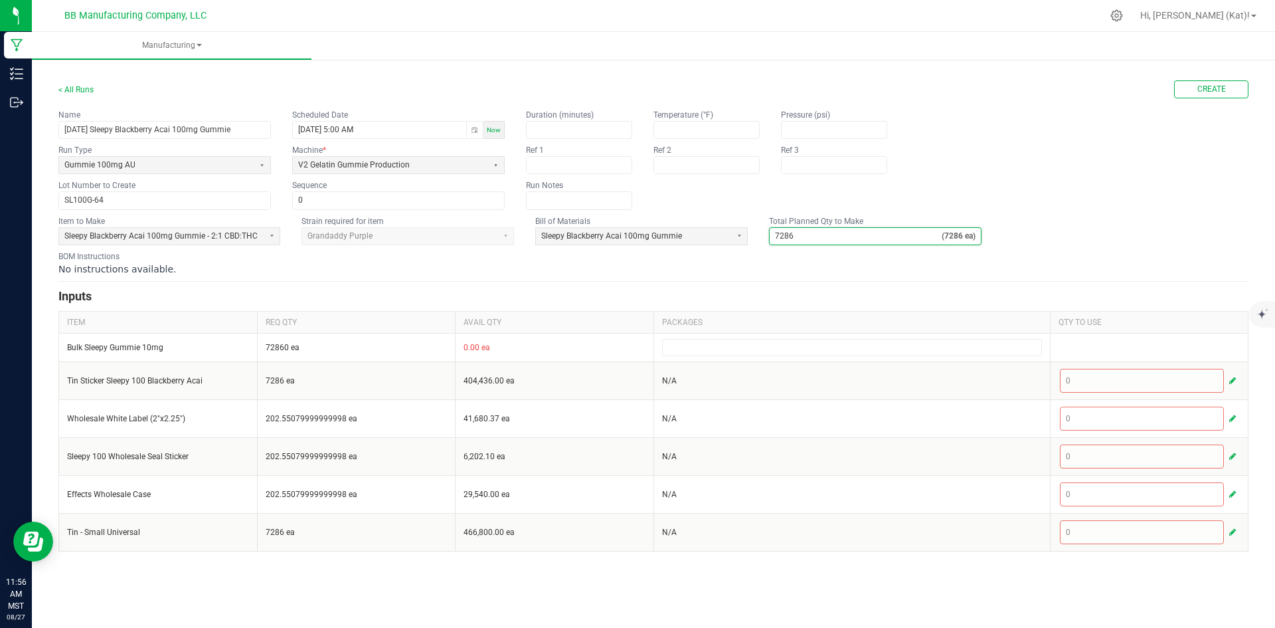
type input "7,286"
click at [785, 271] on div "No instructions available." at bounding box center [653, 268] width 1190 height 13
click at [1235, 94] on button "Create" at bounding box center [1211, 89] width 74 height 18
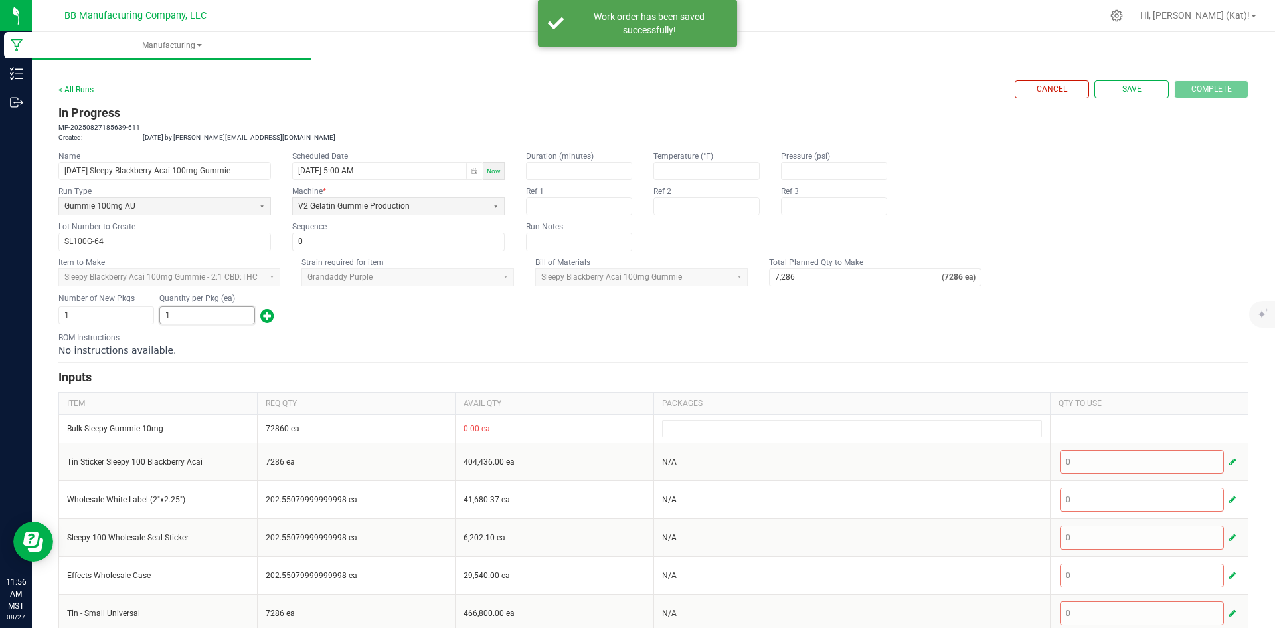
click at [183, 312] on input "1" at bounding box center [207, 315] width 94 height 17
type input "7,286"
click at [411, 308] on div "Number of New Pkgs 1 Quantity per Pkg (ea) 7,286" at bounding box center [653, 309] width 1190 height 35
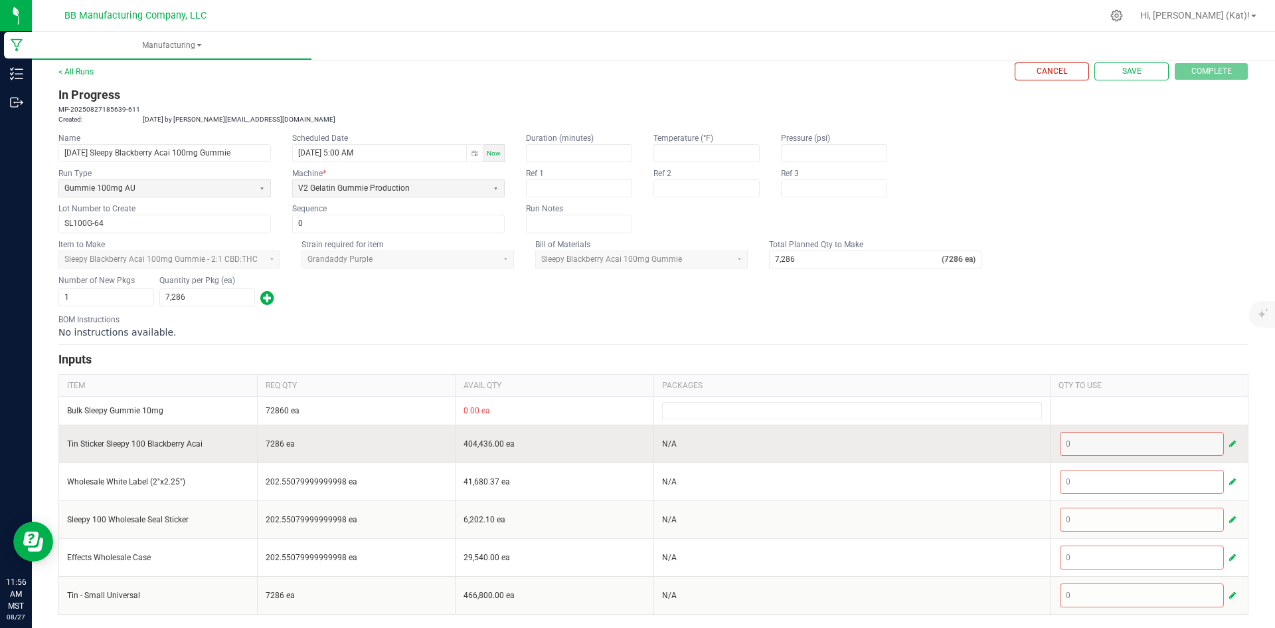
click at [1227, 449] on button "button" at bounding box center [1233, 444] width 12 height 16
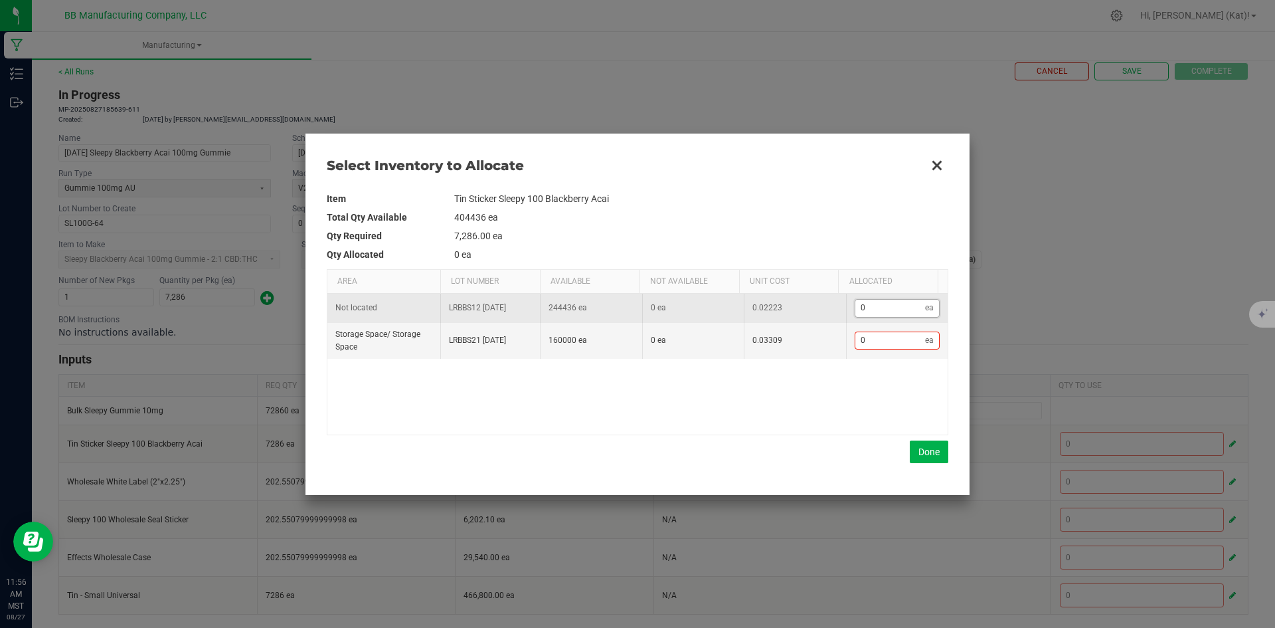
click at [882, 309] on input "0" at bounding box center [891, 308] width 70 height 17
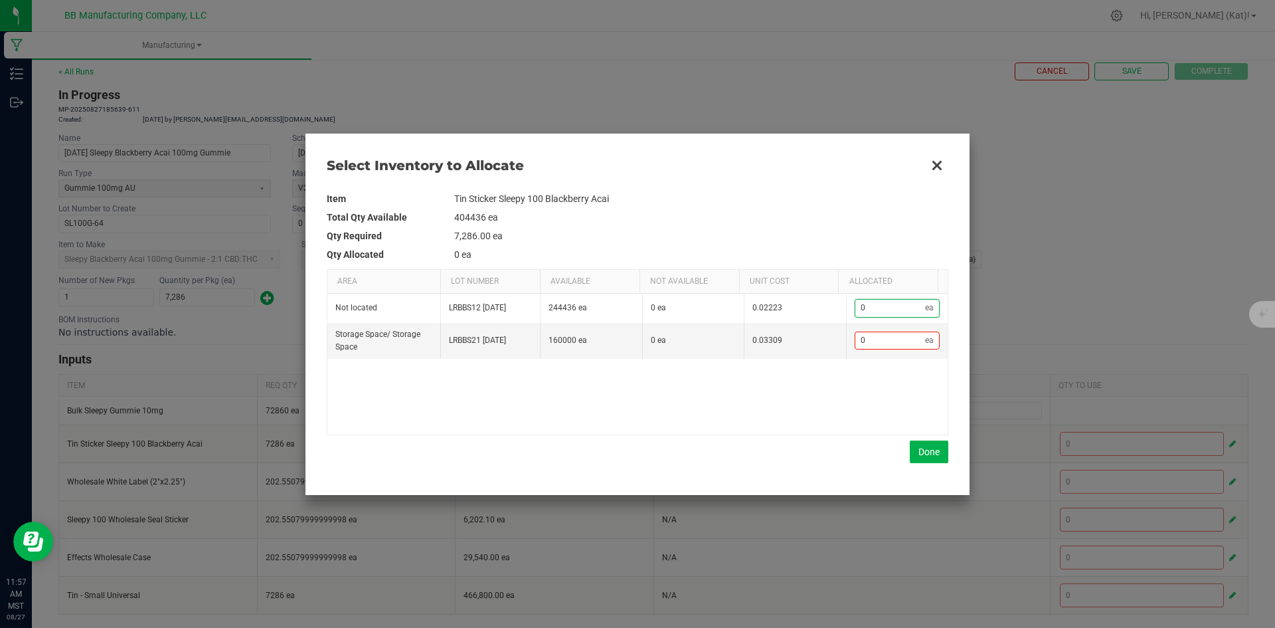
type input "7"
type input "75"
type input "753"
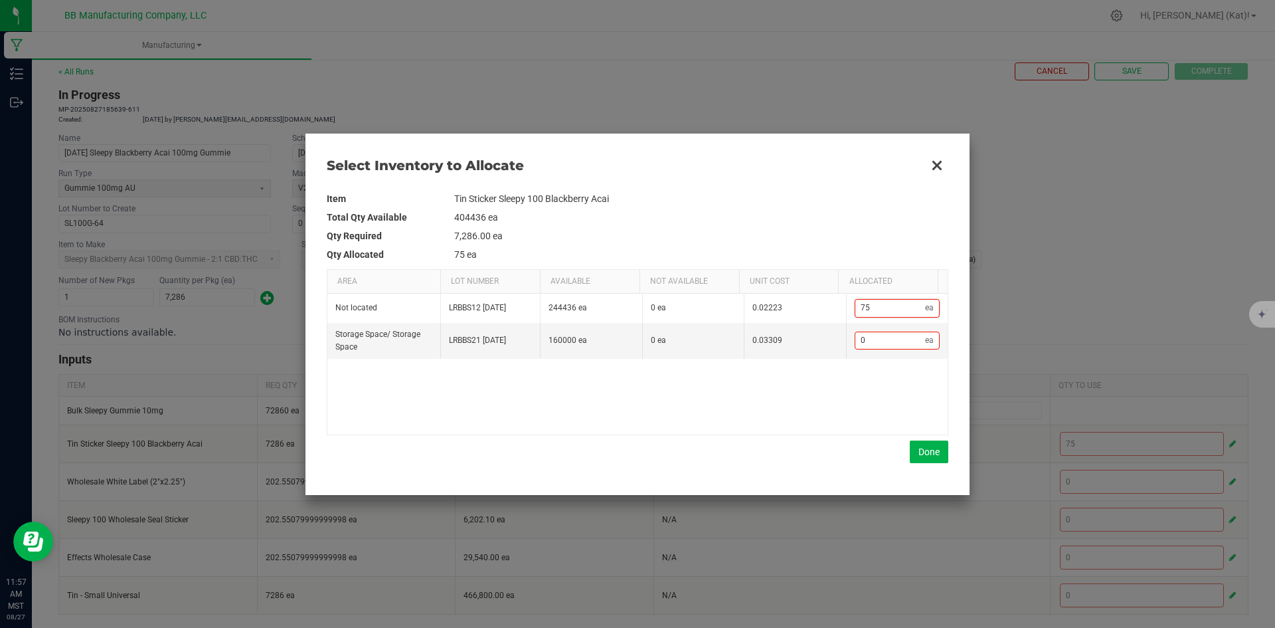
type input "753"
type input "7,530"
click at [935, 450] on button "Done" at bounding box center [929, 451] width 39 height 23
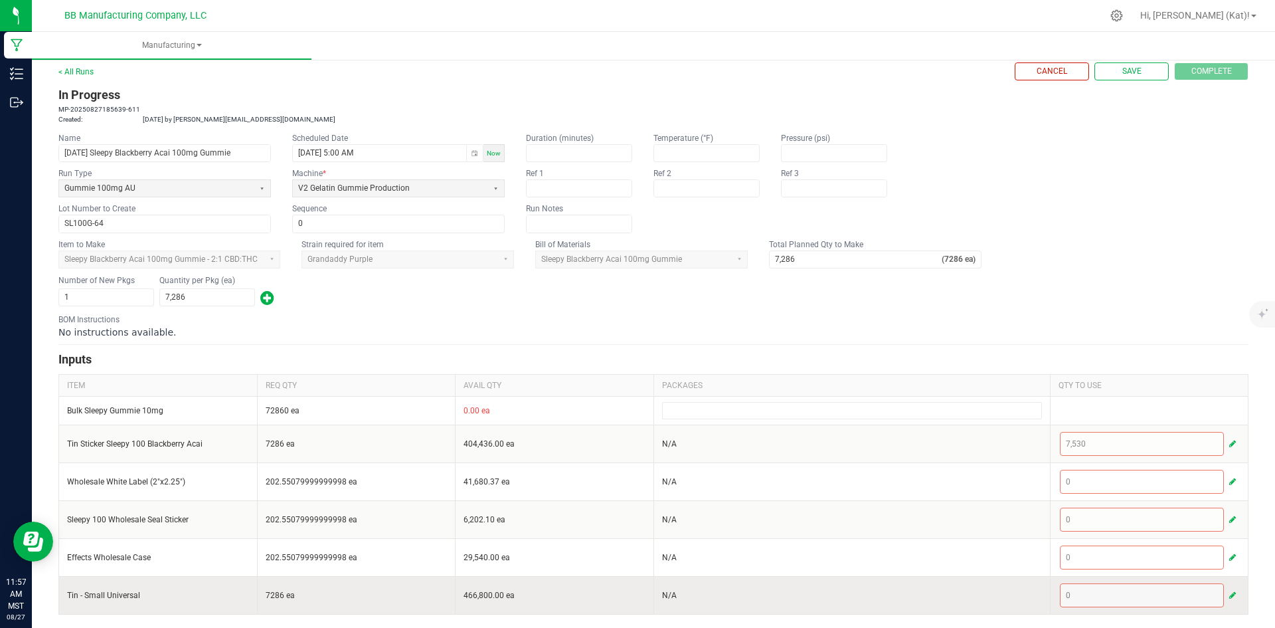
click at [1230, 593] on span "button" at bounding box center [1233, 595] width 7 height 11
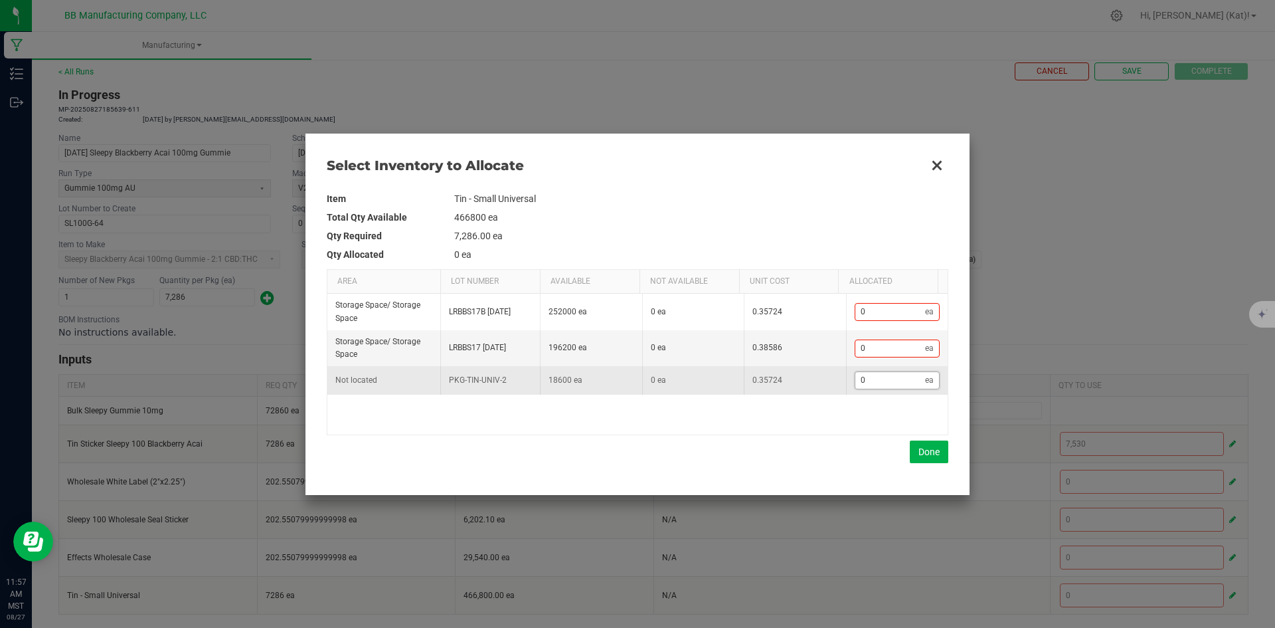
click at [884, 375] on input "0" at bounding box center [891, 380] width 70 height 17
type input "7"
type input "74"
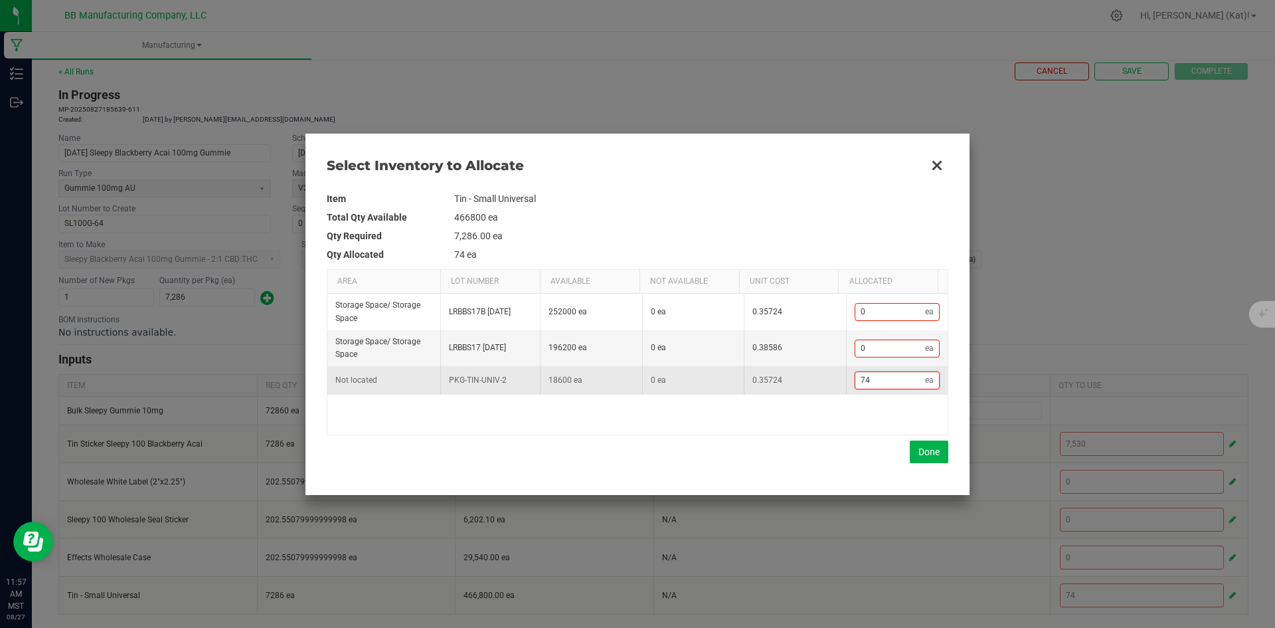
type input "745"
type input "7,457"
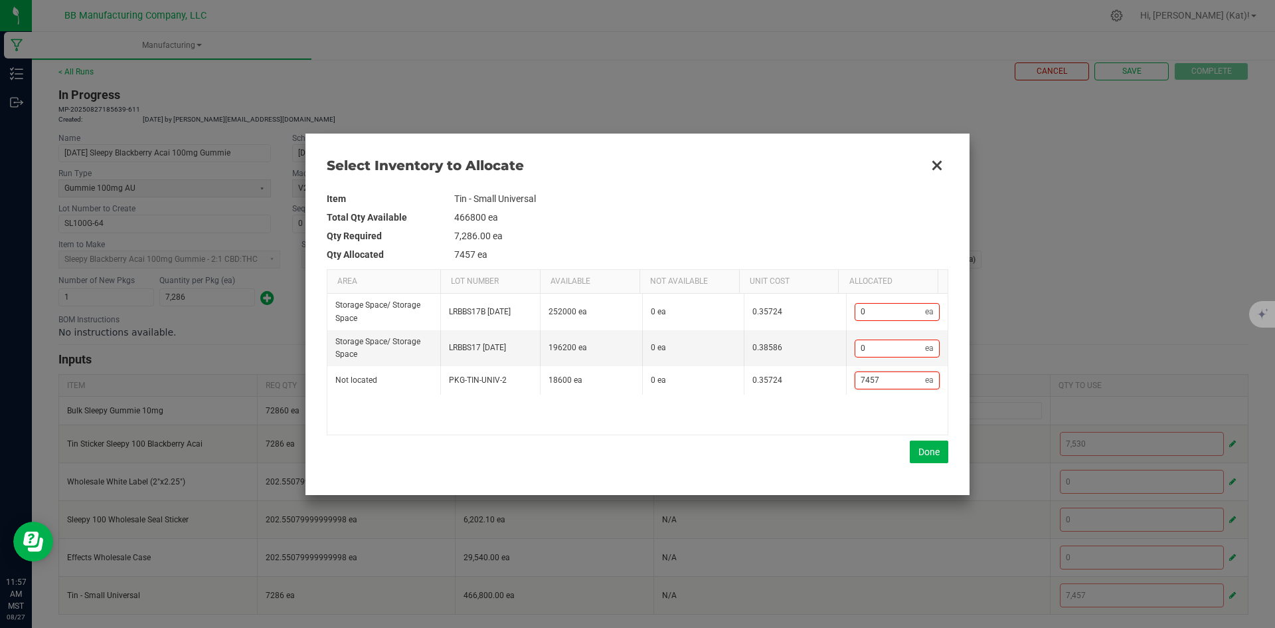
type input "7,457"
click at [822, 414] on div "Storage Space / Storage Space LRBBS17B [DATE] 252000 ea 0 ea 0.35724 0 ea Stora…" at bounding box center [637, 364] width 620 height 140
click at [947, 445] on button "Done" at bounding box center [929, 451] width 39 height 23
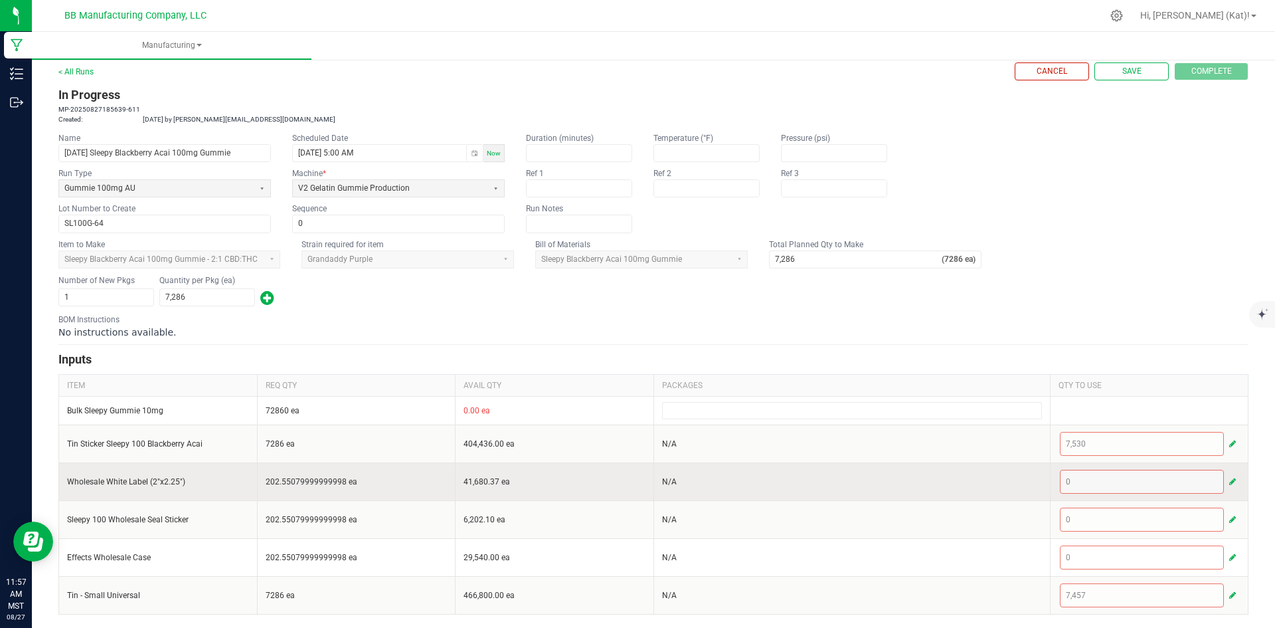
click at [1230, 480] on span "button" at bounding box center [1233, 481] width 7 height 11
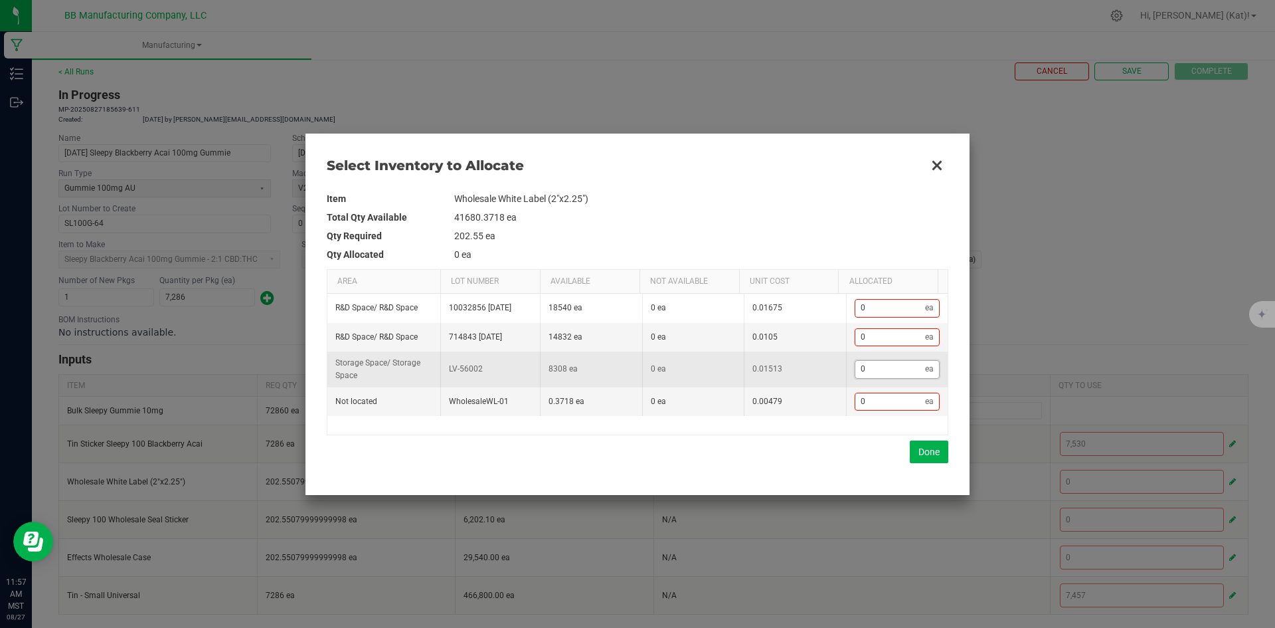
click at [877, 371] on input "0" at bounding box center [891, 369] width 70 height 17
type input "2"
type input "20"
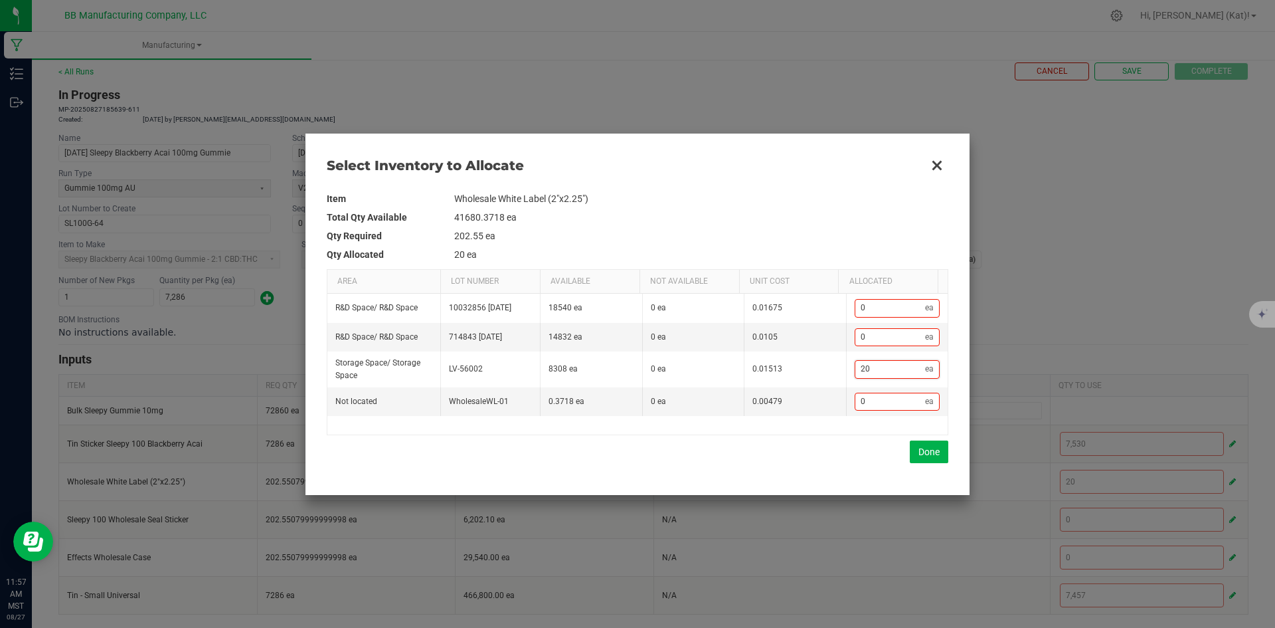
type input "203"
click at [938, 450] on button "Done" at bounding box center [929, 451] width 39 height 23
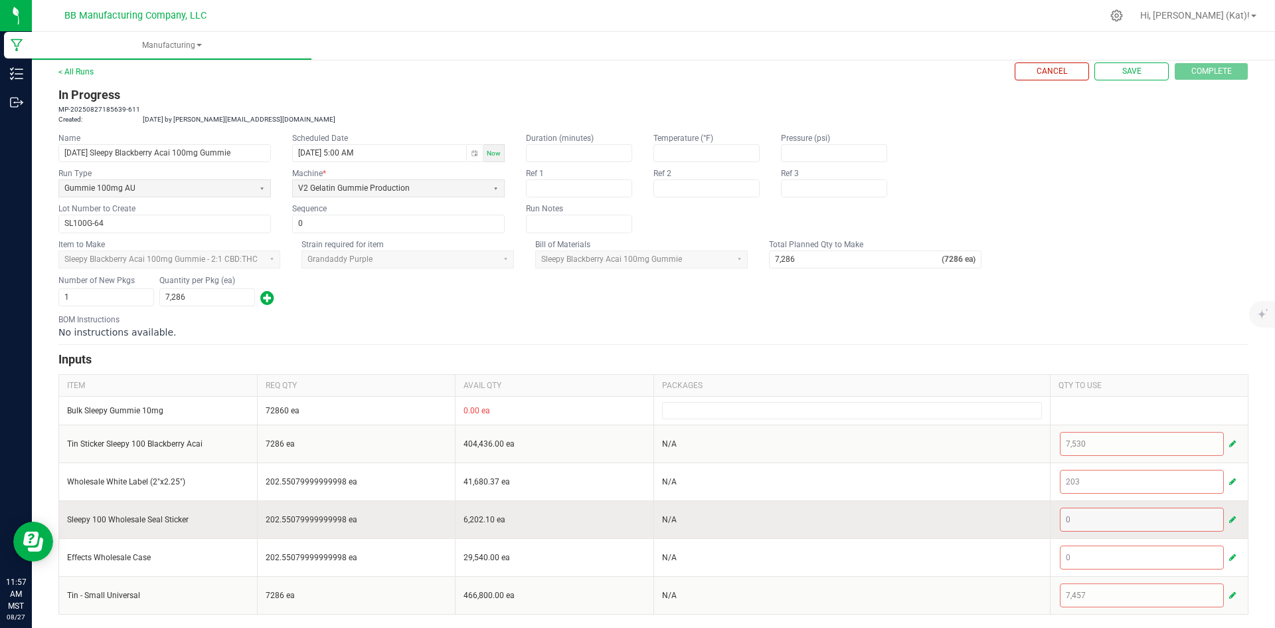
click at [1230, 517] on span "button" at bounding box center [1233, 519] width 7 height 11
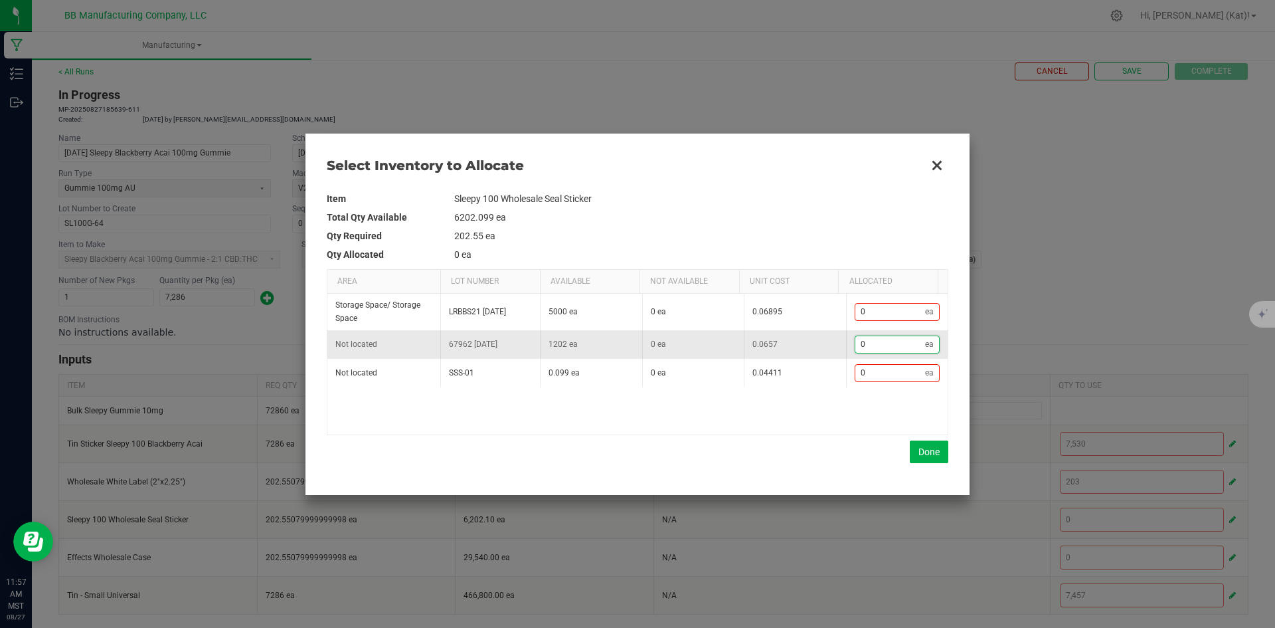
click at [899, 349] on input "0" at bounding box center [891, 344] width 70 height 17
type input "2"
type input "20"
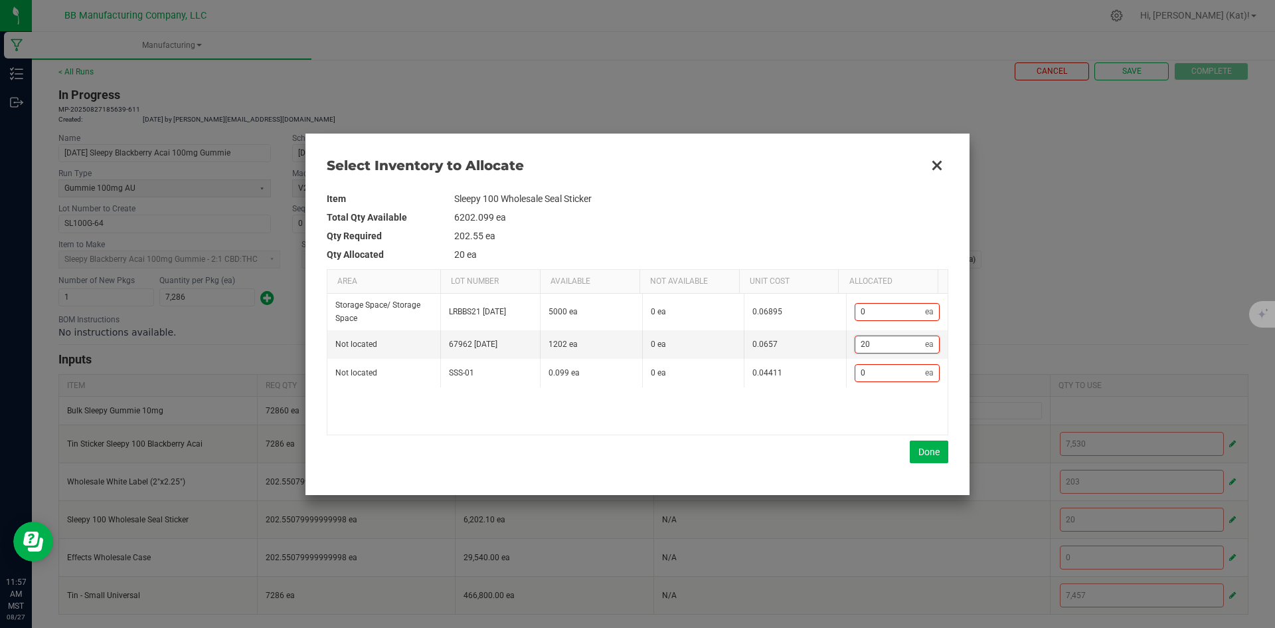
type input "203"
click at [930, 459] on button "Done" at bounding box center [929, 451] width 39 height 23
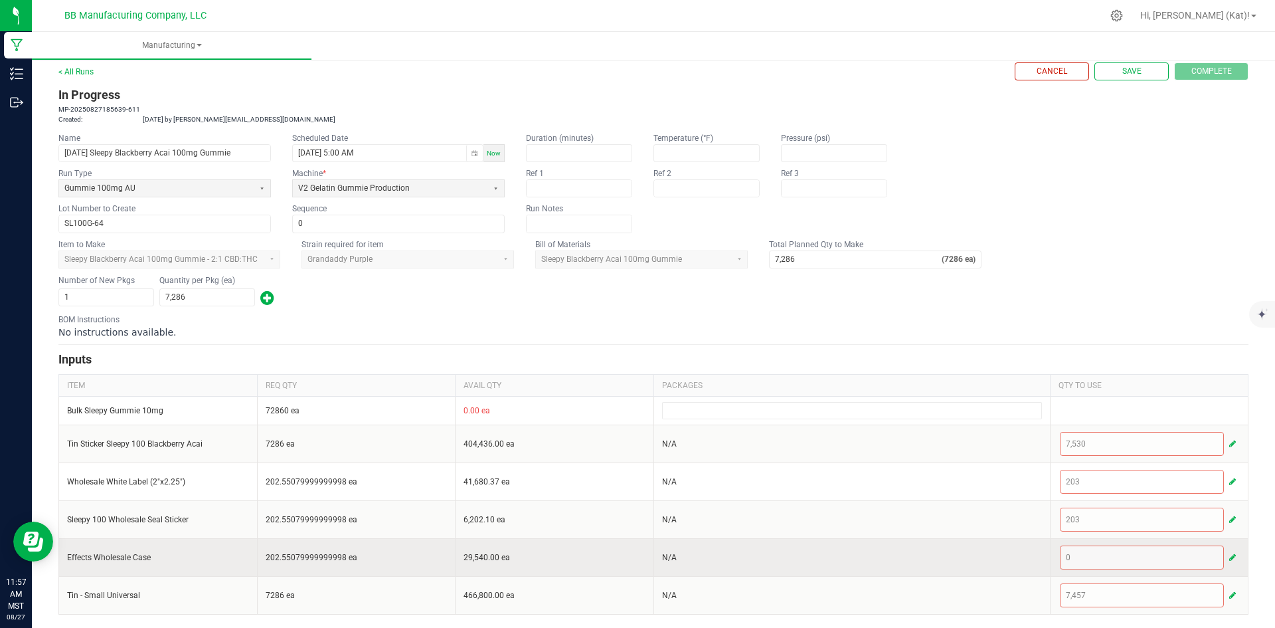
click at [1227, 561] on button "button" at bounding box center [1233, 557] width 12 height 16
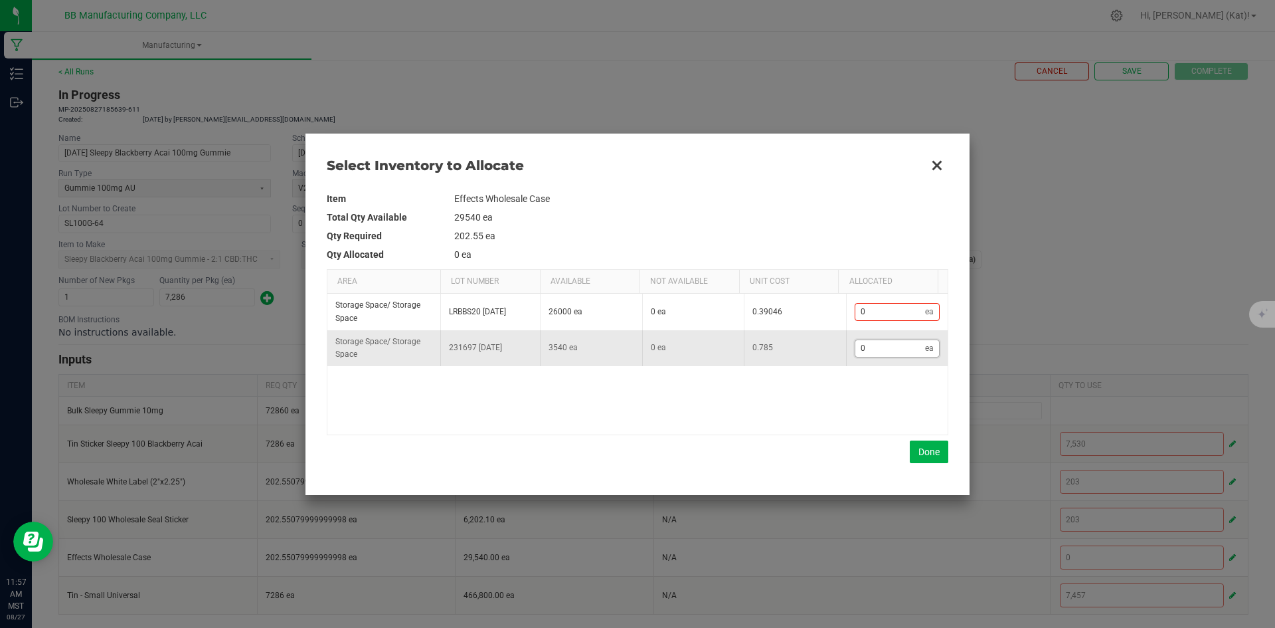
click at [872, 353] on input "0" at bounding box center [891, 348] width 70 height 17
type input "2"
type input "20"
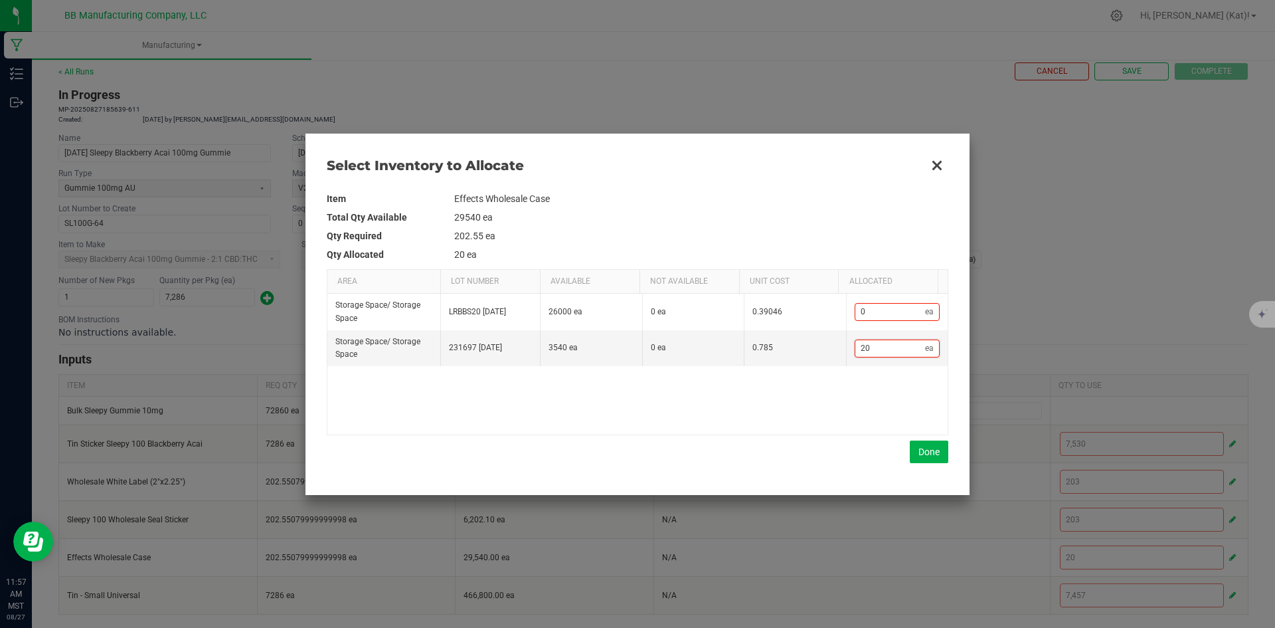
type input "203"
click at [935, 460] on button "Done" at bounding box center [929, 451] width 39 height 23
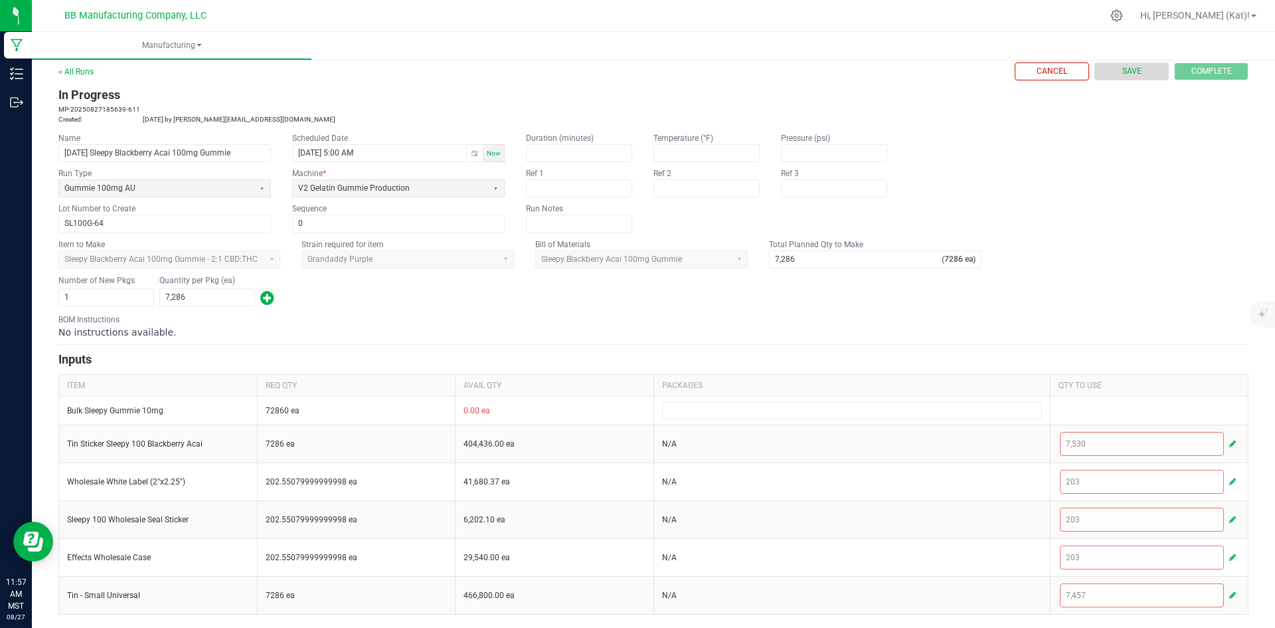
click at [1125, 79] on button "Save" at bounding box center [1132, 71] width 74 height 18
type input "0"
type input "1"
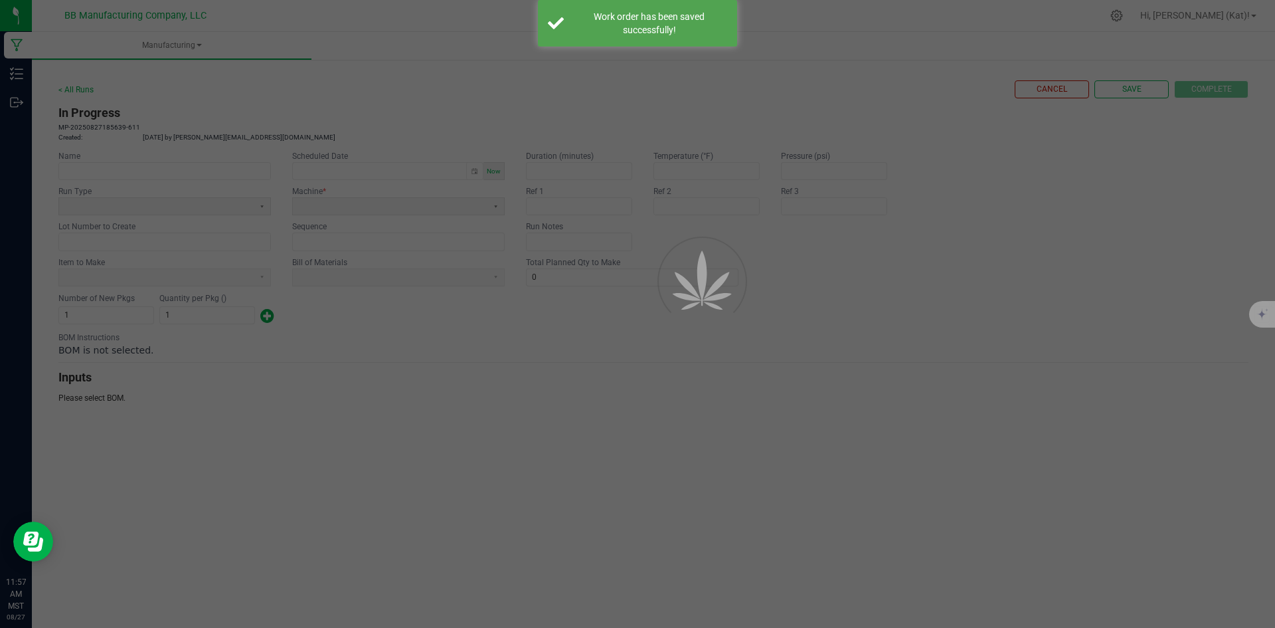
scroll to position [0, 0]
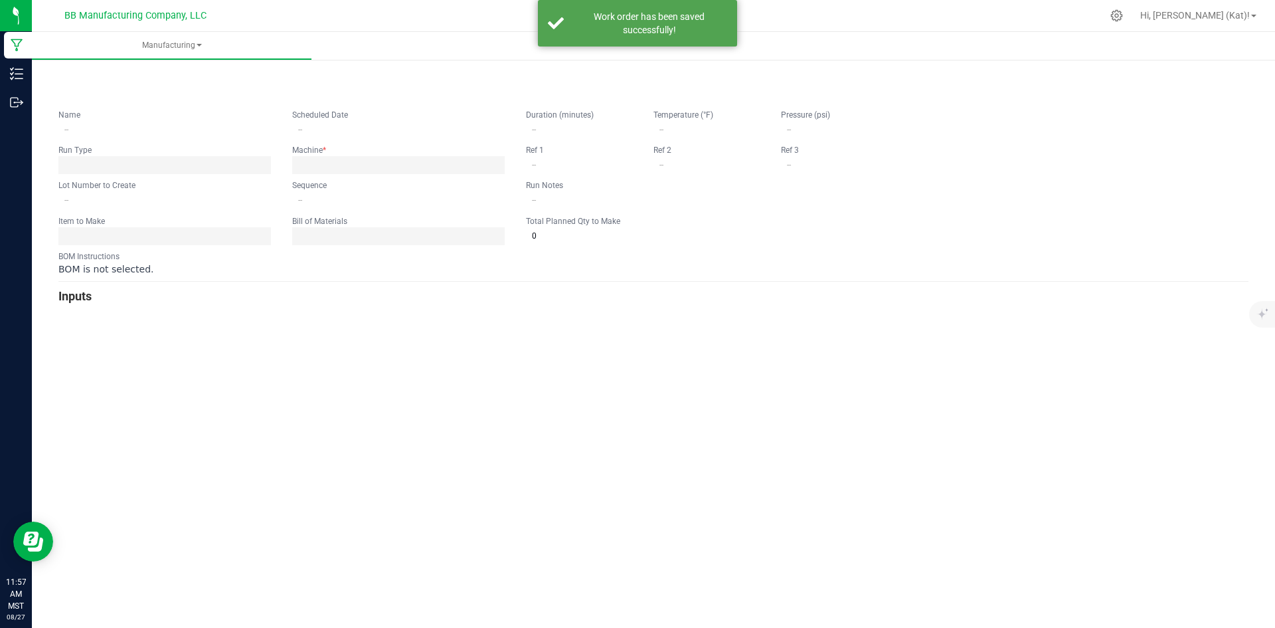
type input "[DATE] Sleepy Blackberry Acai 100mg Gummie"
type input "[DATE] 5:00 AM"
type input "SL100G-64"
type input "0"
type input "7,286"
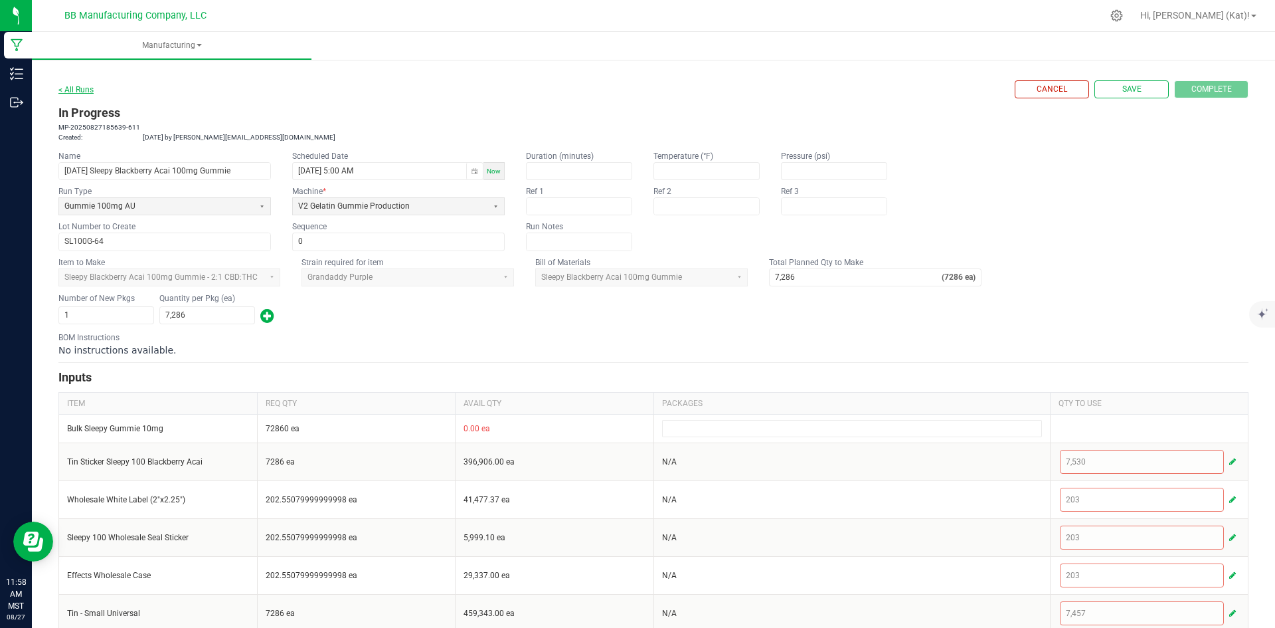
click at [82, 89] on link "< All Runs" at bounding box center [75, 89] width 35 height 9
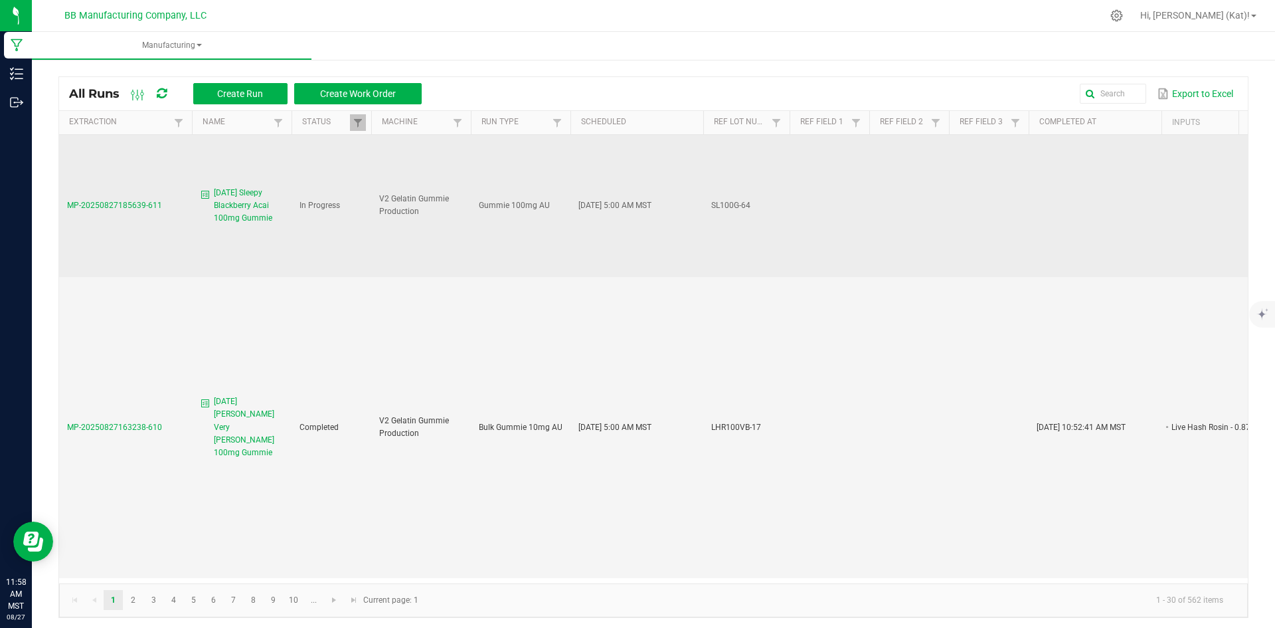
click at [234, 211] on span "[DATE] Sleepy Blackberry Acai 100mg Gummie" at bounding box center [249, 206] width 70 height 39
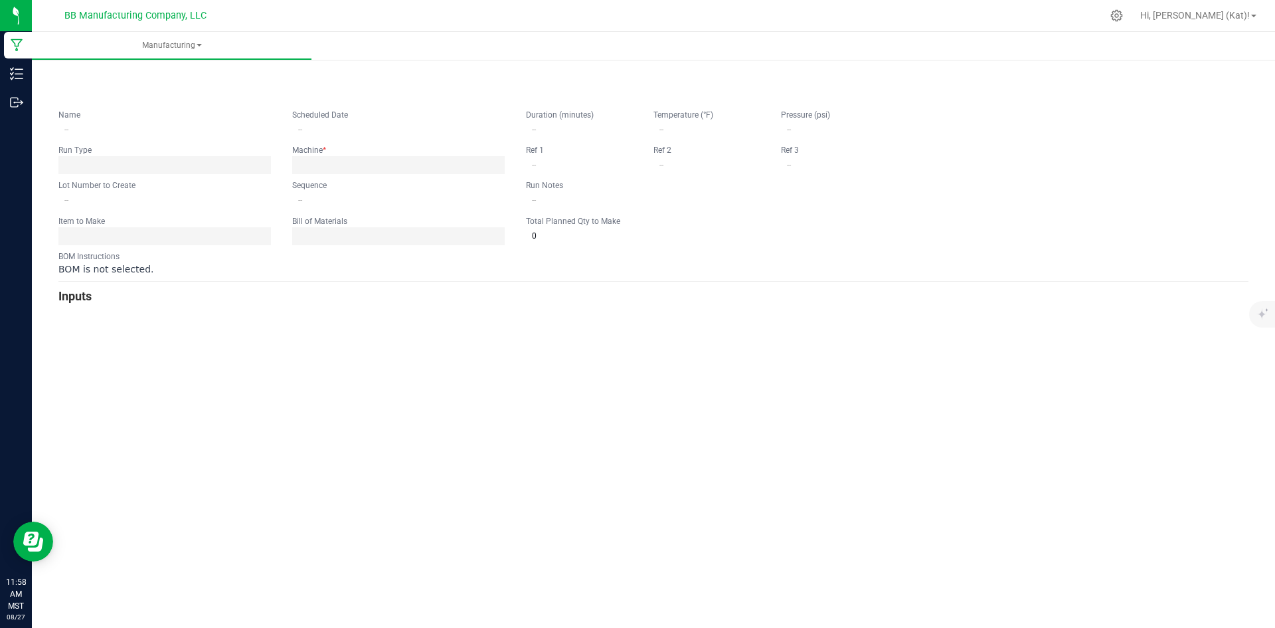
type input "[DATE] Sleepy Blackberry Acai 100mg Gummie"
type input "[DATE] 5:00 AM"
type input "SL100G-64"
type input "0"
type input "7,286"
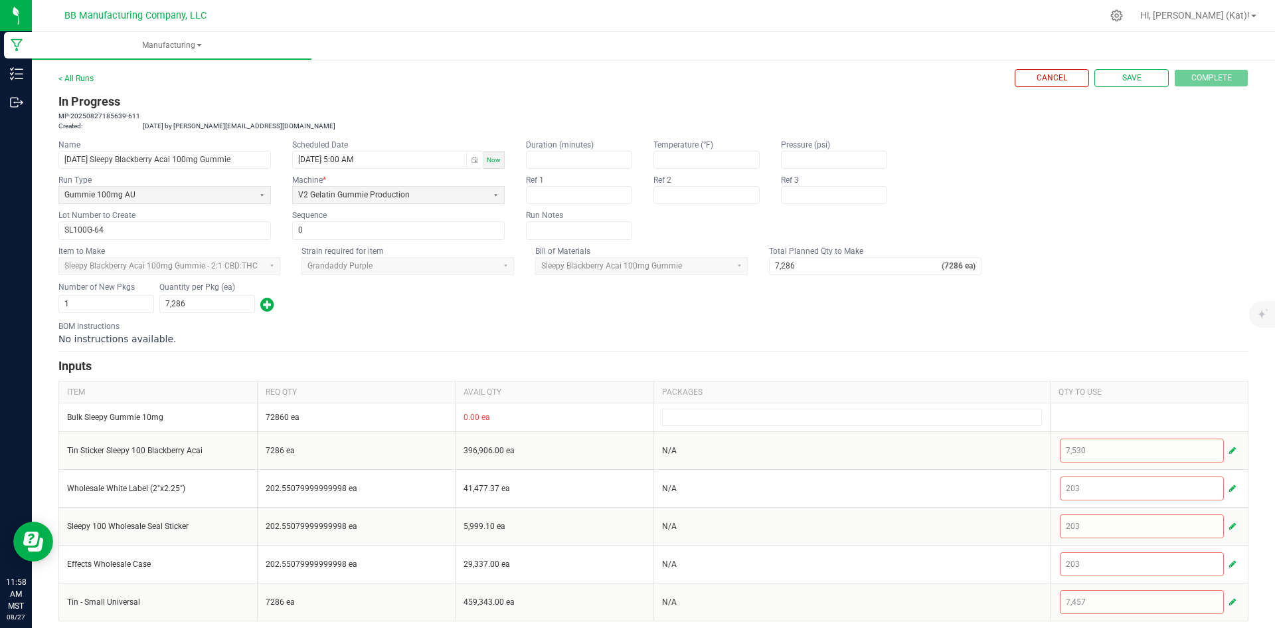
scroll to position [18, 0]
